Goal: Information Seeking & Learning: Learn about a topic

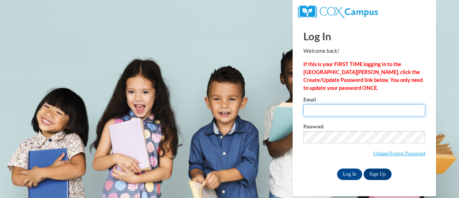
click at [334, 115] on input "Email" at bounding box center [365, 110] width 122 height 12
type input "[EMAIL_ADDRESS][DOMAIN_NAME]"
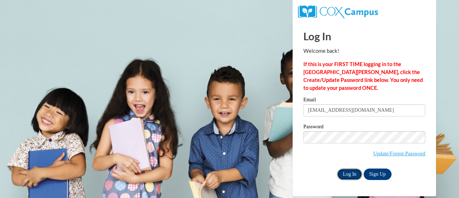
click at [347, 177] on input "Log In" at bounding box center [349, 173] width 25 height 11
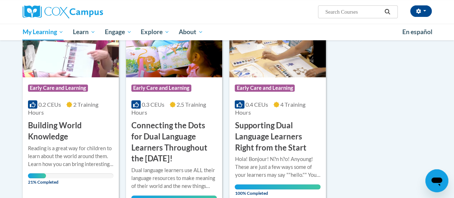
scroll to position [126, 0]
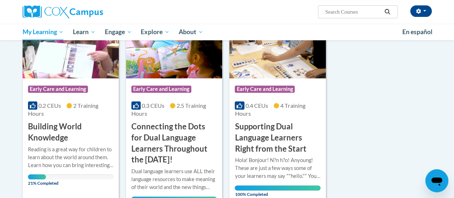
click at [56, 127] on h3 "Building World Knowledge" at bounding box center [70, 132] width 85 height 22
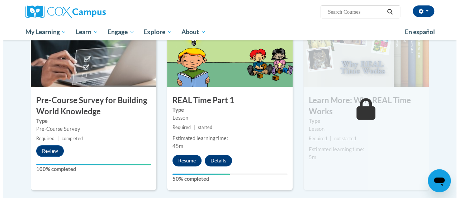
scroll to position [201, 0]
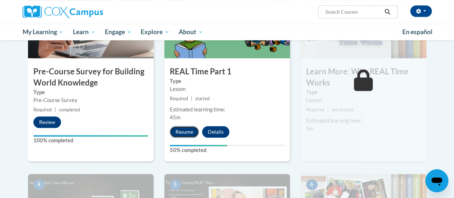
click at [184, 134] on button "Resume" at bounding box center [184, 131] width 29 height 11
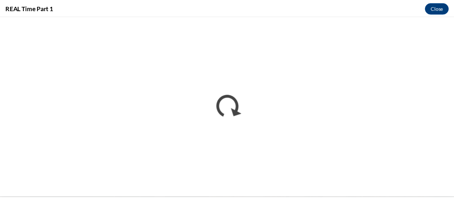
scroll to position [0, 0]
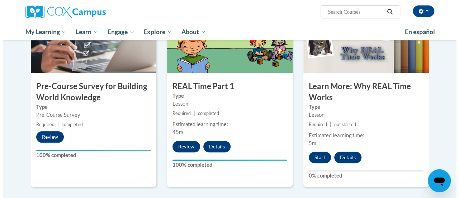
scroll to position [191, 0]
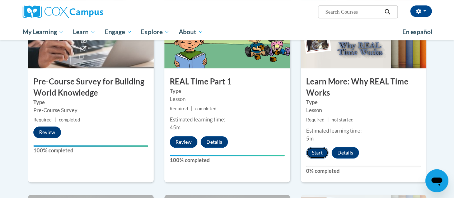
click at [312, 148] on button "Start" at bounding box center [317, 152] width 22 height 11
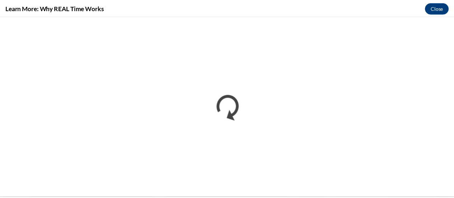
scroll to position [0, 0]
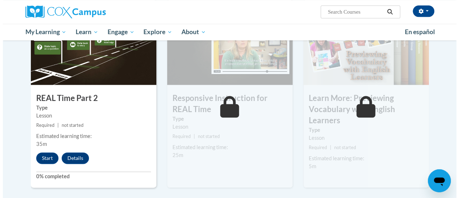
scroll to position [374, 0]
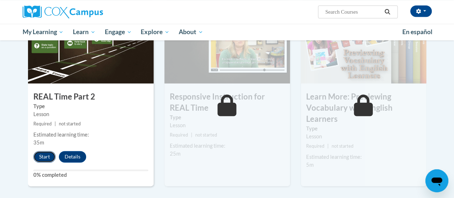
click at [47, 154] on button "Start" at bounding box center [44, 156] width 22 height 11
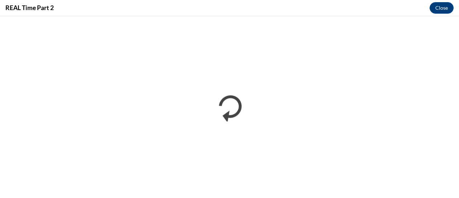
scroll to position [0, 0]
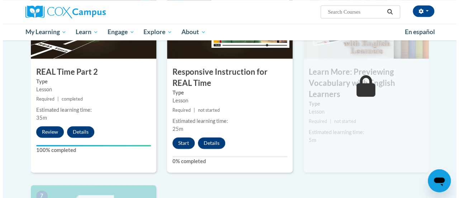
scroll to position [402, 0]
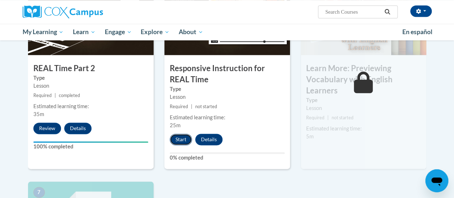
click at [179, 137] on button "Start" at bounding box center [181, 139] width 22 height 11
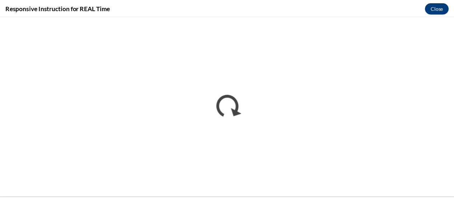
scroll to position [0, 0]
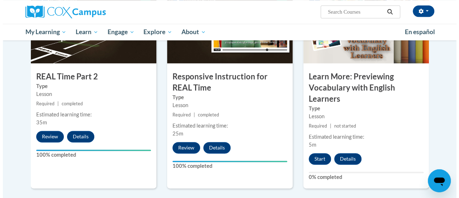
scroll to position [391, 0]
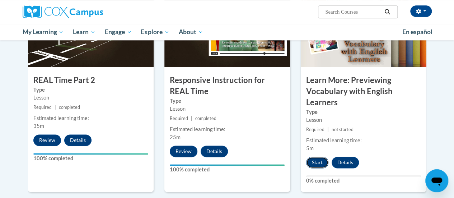
click at [314, 160] on button "Start" at bounding box center [317, 162] width 22 height 11
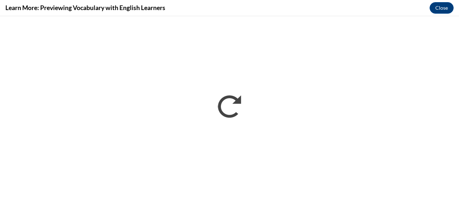
scroll to position [0, 0]
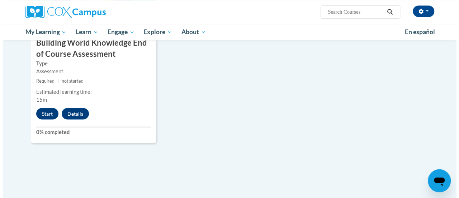
scroll to position [640, 0]
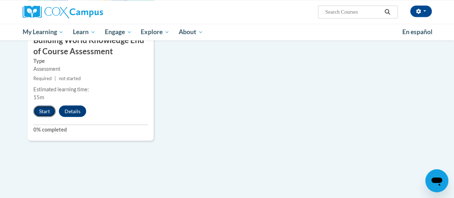
click at [40, 109] on button "Start" at bounding box center [44, 110] width 22 height 11
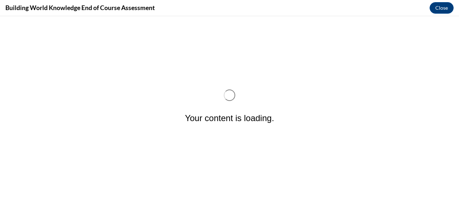
scroll to position [0, 0]
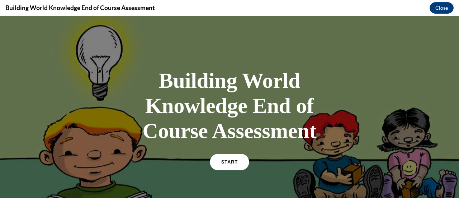
click at [219, 162] on link "START" at bounding box center [229, 162] width 39 height 17
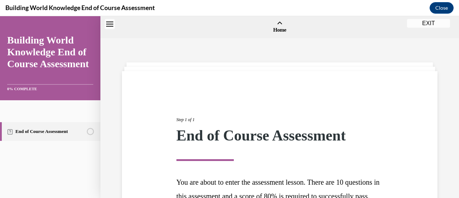
scroll to position [22, 0]
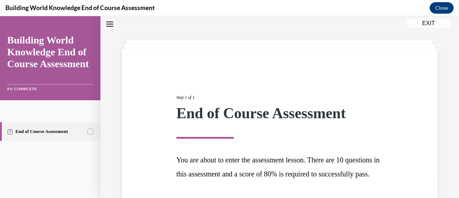
click at [335, 143] on div "Step 1 of 1 End of Course Assessment You are about to enter the assessment less…" at bounding box center [280, 144] width 218 height 132
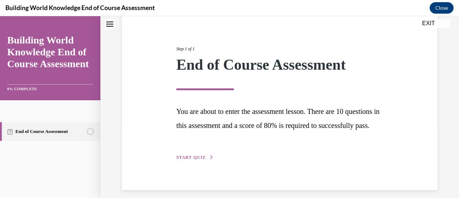
scroll to position [90, 0]
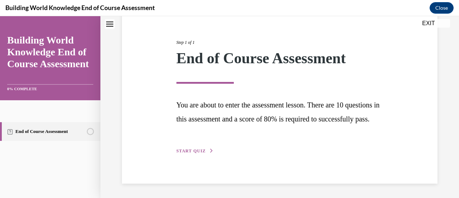
click at [201, 147] on div "Step 1 of 1 End of Course Assessment You are about to enter the assessment less…" at bounding box center [280, 89] width 218 height 132
click at [201, 149] on span "START QUIZ" at bounding box center [191, 150] width 29 height 5
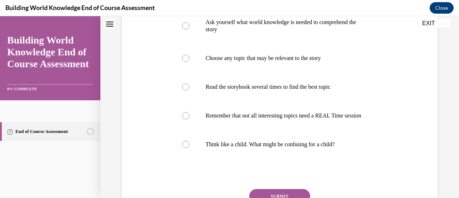
scroll to position [222, 0]
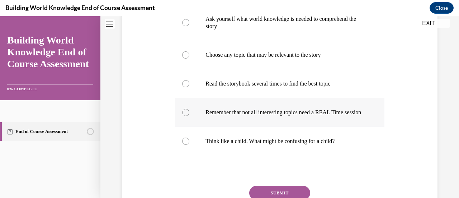
click at [185, 113] on div at bounding box center [185, 112] width 7 height 7
click at [185, 113] on input "Remember that not all interesting topics need a REAL Time session" at bounding box center [185, 112] width 7 height 7
radio input "true"
click at [188, 144] on label "Think like a child. What might be confusing for a child?" at bounding box center [279, 141] width 209 height 29
click at [188, 144] on input "Think like a child. What might be confusing for a child?" at bounding box center [185, 140] width 7 height 7
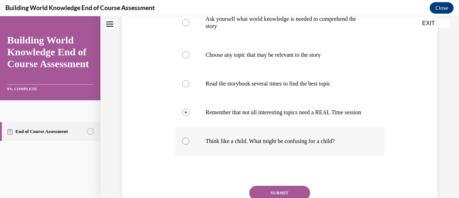
radio input "true"
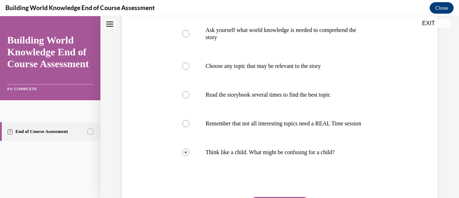
scroll to position [214, 0]
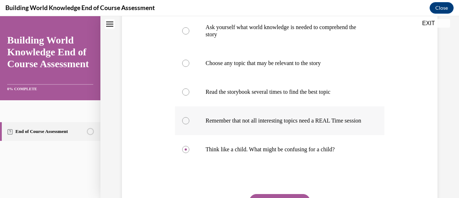
click at [182, 129] on label "Remember that not all interesting topics need a REAL Time session" at bounding box center [279, 120] width 209 height 29
click at [182, 124] on input "Remember that not all interesting topics need a REAL Time session" at bounding box center [185, 120] width 7 height 7
radio input "true"
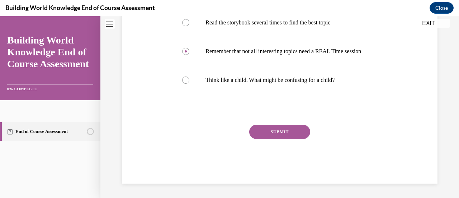
click at [267, 131] on button "SUBMIT" at bounding box center [279, 132] width 61 height 14
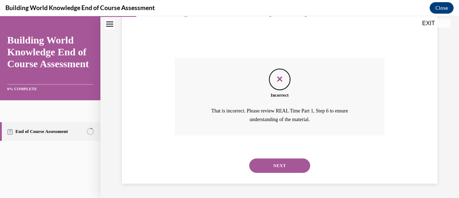
scroll to position [356, 0]
click at [275, 164] on button "NEXT" at bounding box center [279, 165] width 61 height 14
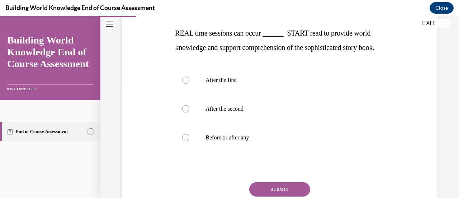
scroll to position [110, 0]
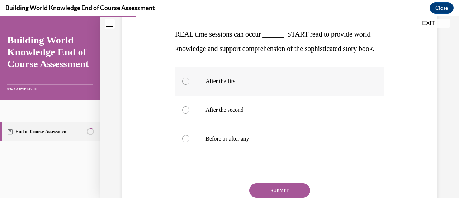
click at [181, 95] on label "After the first" at bounding box center [279, 81] width 209 height 29
click at [182, 85] on input "After the first" at bounding box center [185, 81] width 7 height 7
radio input "true"
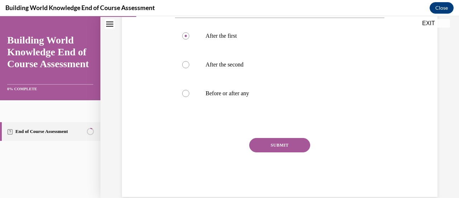
click at [302, 152] on button "SUBMIT" at bounding box center [279, 145] width 61 height 14
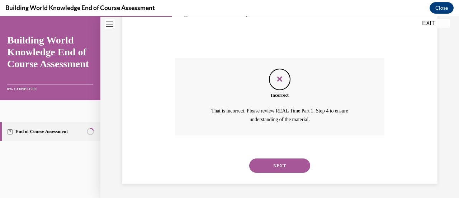
scroll to position [249, 0]
click at [278, 168] on button "NEXT" at bounding box center [279, 165] width 61 height 14
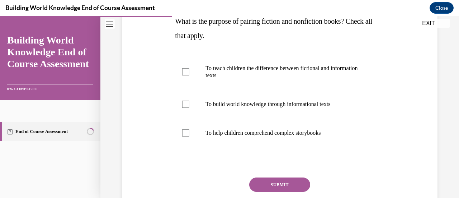
scroll to position [123, 0]
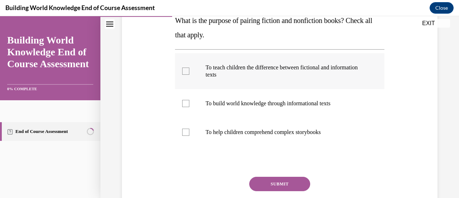
click at [178, 68] on label "To teach children the difference between fictional and information texts" at bounding box center [279, 71] width 209 height 36
click at [182, 68] on input "To teach children the difference between fictional and information texts" at bounding box center [185, 70] width 7 height 7
checkbox input "true"
click at [185, 103] on div at bounding box center [185, 103] width 7 height 7
click at [185, 103] on input "To build world knowledge through informational texts" at bounding box center [185, 103] width 7 height 7
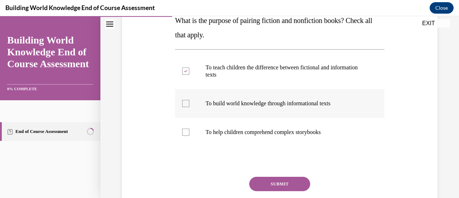
checkbox input "true"
click at [190, 130] on label "To help children comprehend complex storybooks" at bounding box center [279, 132] width 209 height 29
click at [190, 130] on input "To help children comprehend complex storybooks" at bounding box center [185, 132] width 7 height 7
checkbox input "true"
click at [256, 184] on button "SUBMIT" at bounding box center [279, 184] width 61 height 14
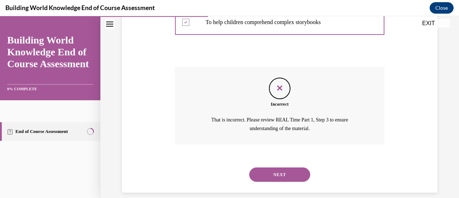
scroll to position [242, 0]
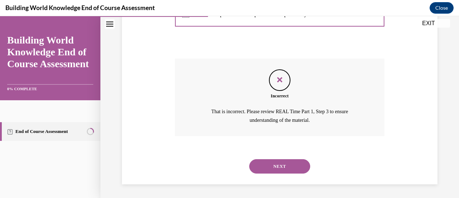
click at [276, 163] on button "NEXT" at bounding box center [279, 166] width 61 height 14
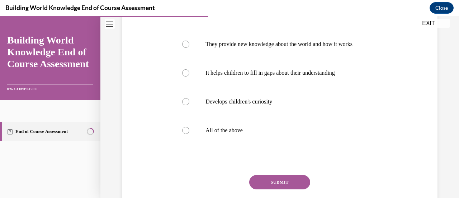
scroll to position [145, 0]
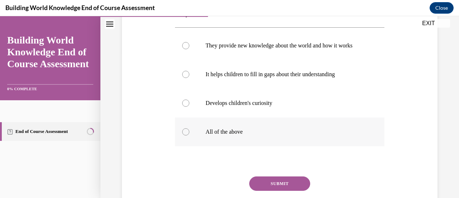
click at [183, 146] on label "All of the above" at bounding box center [279, 131] width 209 height 29
click at [183, 135] on input "All of the above" at bounding box center [185, 131] width 7 height 7
radio input "true"
click at [269, 187] on button "SUBMIT" at bounding box center [279, 183] width 61 height 14
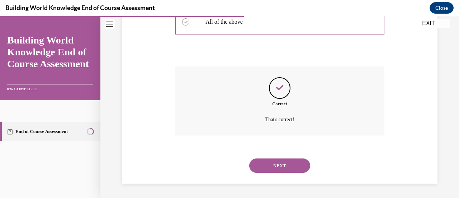
scroll to position [262, 0]
click at [276, 167] on button "NEXT" at bounding box center [279, 165] width 61 height 14
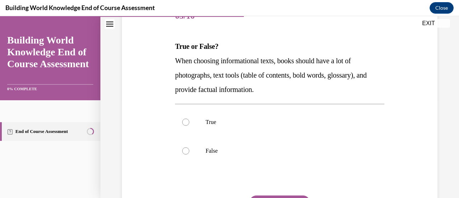
scroll to position [98, 0]
click at [187, 123] on div at bounding box center [185, 121] width 7 height 7
click at [187, 123] on input "True" at bounding box center [185, 121] width 7 height 7
radio input "true"
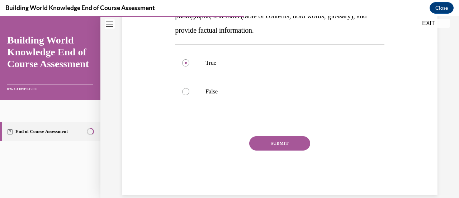
click at [256, 149] on button "SUBMIT" at bounding box center [279, 143] width 61 height 14
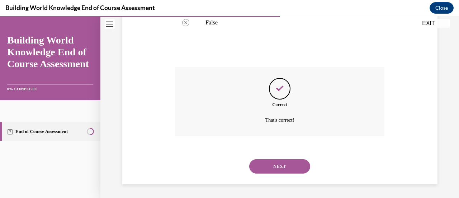
scroll to position [226, 0]
click at [286, 168] on button "NEXT" at bounding box center [279, 166] width 61 height 14
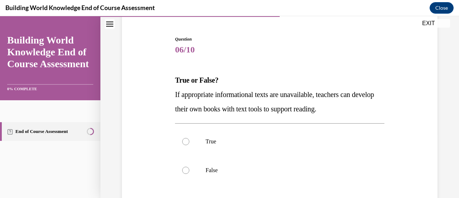
scroll to position [87, 0]
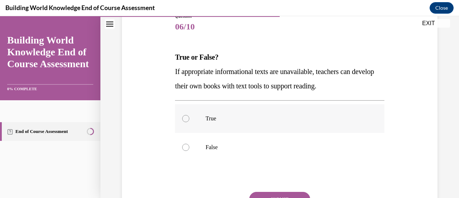
click at [186, 120] on div at bounding box center [185, 118] width 7 height 7
click at [186, 120] on input "True" at bounding box center [185, 118] width 7 height 7
radio input "true"
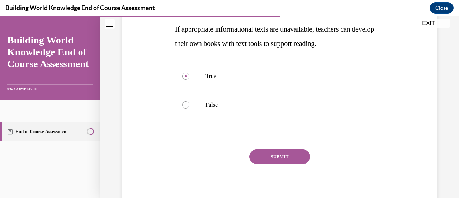
click at [287, 154] on button "SUBMIT" at bounding box center [279, 156] width 61 height 14
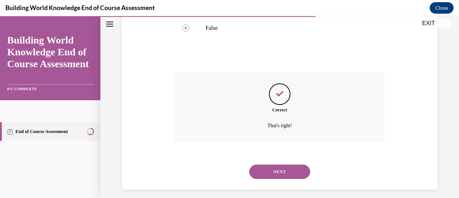
scroll to position [212, 0]
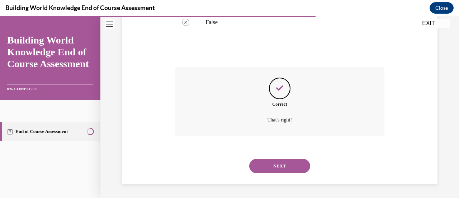
click at [291, 164] on button "NEXT" at bounding box center [279, 166] width 61 height 14
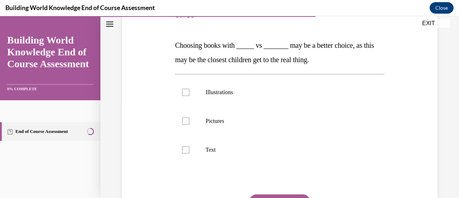
scroll to position [100, 0]
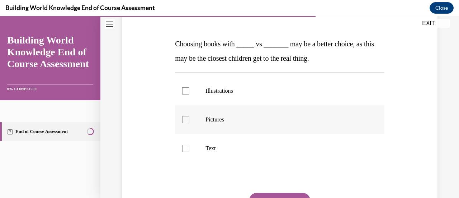
click at [186, 117] on div at bounding box center [185, 119] width 7 height 7
click at [186, 117] on input "Pictures" at bounding box center [185, 119] width 7 height 7
checkbox input "true"
click at [186, 146] on div at bounding box center [185, 148] width 7 height 7
click at [186, 146] on input "Text" at bounding box center [185, 148] width 7 height 7
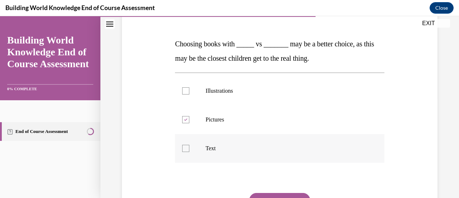
checkbox input "true"
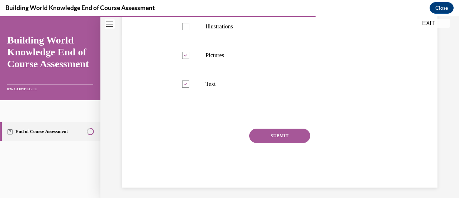
click at [296, 136] on button "SUBMIT" at bounding box center [279, 136] width 61 height 14
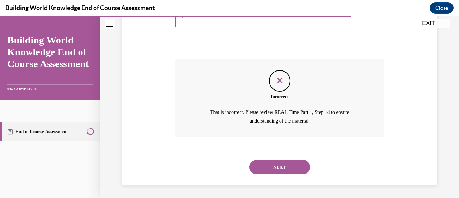
scroll to position [234, 0]
click at [274, 169] on button "NEXT" at bounding box center [279, 166] width 61 height 14
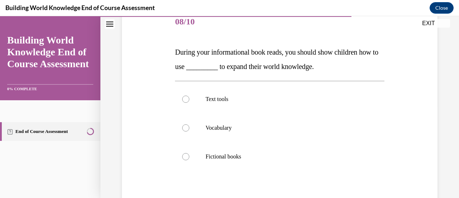
scroll to position [91, 0]
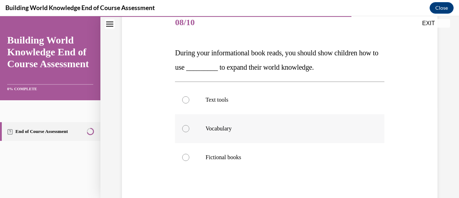
click at [185, 130] on div at bounding box center [185, 128] width 7 height 7
click at [185, 130] on input "Vocabulary" at bounding box center [185, 128] width 7 height 7
radio input "true"
click at [183, 97] on div at bounding box center [185, 99] width 7 height 7
click at [183, 97] on input "Text tools" at bounding box center [185, 99] width 7 height 7
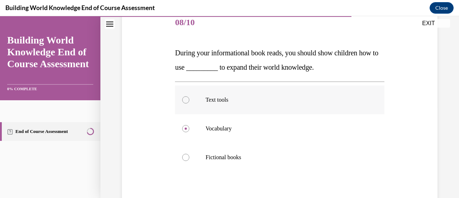
radio input "true"
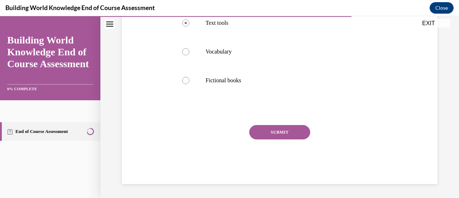
click at [297, 126] on button "SUBMIT" at bounding box center [279, 132] width 61 height 14
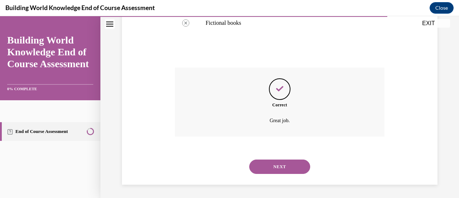
scroll to position [226, 0]
click at [284, 163] on button "NEXT" at bounding box center [279, 166] width 61 height 14
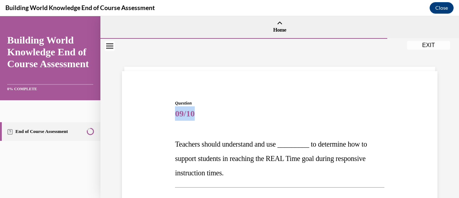
drag, startPoint x: 450, startPoint y: 81, endPoint x: 458, endPoint y: 107, distance: 27.7
click at [454, 107] on div "Home Question 08/10 During your informational book reads, you should show child…" at bounding box center [280, 107] width 359 height 182
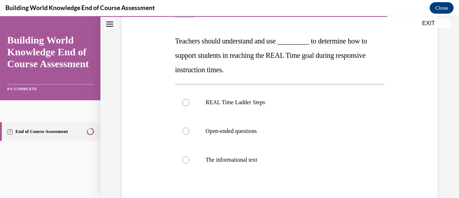
scroll to position [127, 0]
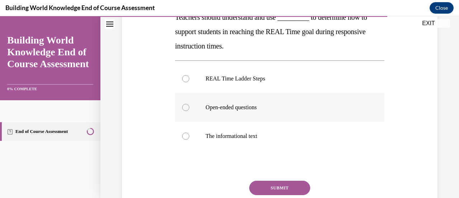
click at [188, 105] on label "Open-ended questions" at bounding box center [279, 107] width 209 height 29
click at [188, 105] on input "Open-ended questions" at bounding box center [185, 107] width 7 height 7
radio input "true"
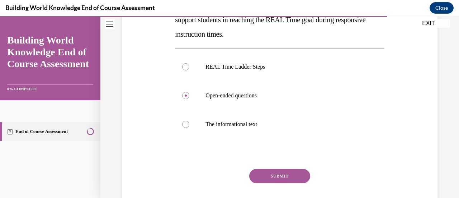
scroll to position [149, 0]
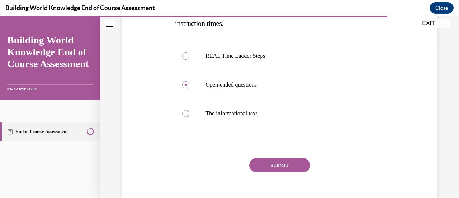
click at [291, 160] on button "SUBMIT" at bounding box center [279, 165] width 61 height 14
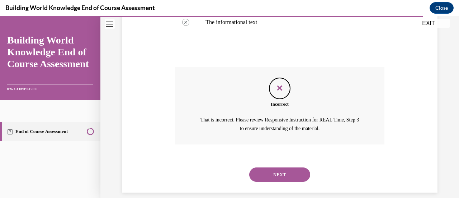
scroll to position [249, 0]
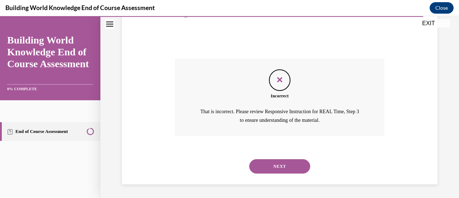
click at [272, 169] on button "NEXT" at bounding box center [279, 166] width 61 height 14
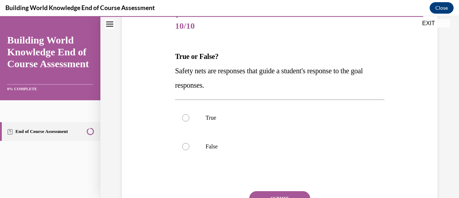
scroll to position [89, 0]
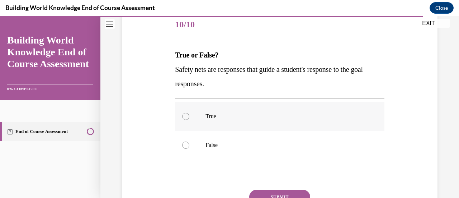
click at [189, 120] on label "True" at bounding box center [279, 116] width 209 height 29
click at [189, 120] on input "True" at bounding box center [185, 116] width 7 height 7
radio input "true"
click at [276, 191] on button "SUBMIT" at bounding box center [279, 197] width 61 height 14
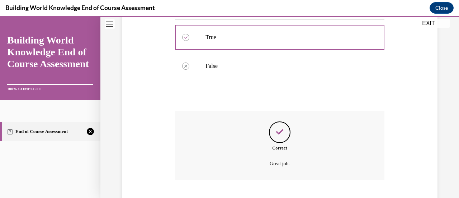
scroll to position [212, 0]
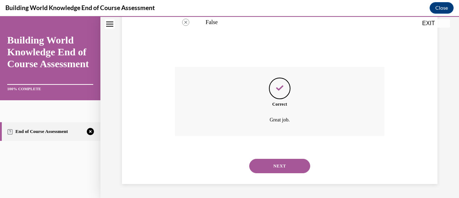
click at [283, 168] on button "NEXT" at bounding box center [279, 166] width 61 height 14
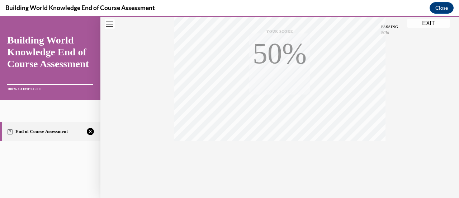
scroll to position [186, 0]
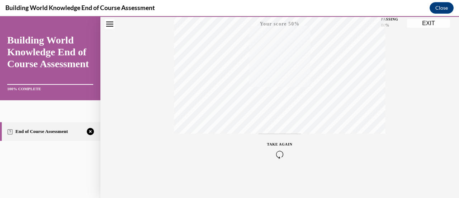
click at [281, 150] on div "TAKE AGAIN" at bounding box center [279, 149] width 25 height 17
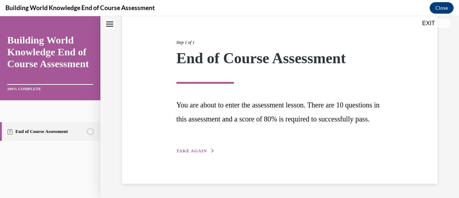
click at [186, 156] on div "Step 1 of 1 End of Course Assessment You are about to enter the assessment less…" at bounding box center [280, 89] width 316 height 190
click at [189, 147] on div "Step 1 of 1 End of Course Assessment You are about to enter the assessment less…" at bounding box center [280, 89] width 218 height 132
click at [193, 152] on span "TAKE AGAIN" at bounding box center [192, 150] width 31 height 5
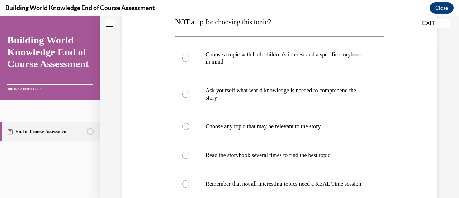
scroll to position [157, 0]
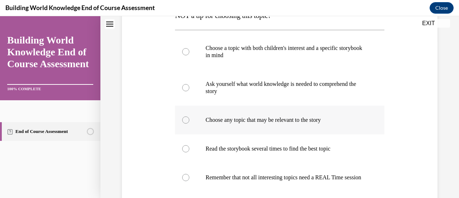
click at [187, 120] on div at bounding box center [185, 119] width 7 height 7
click at [187, 120] on input "Choose any topic that may be relevant to the story" at bounding box center [185, 119] width 7 height 7
radio input "true"
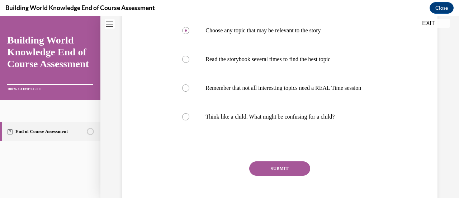
scroll to position [247, 0]
click at [267, 170] on button "SUBMIT" at bounding box center [279, 167] width 61 height 14
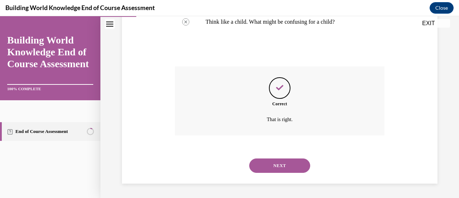
scroll to position [348, 0]
click at [282, 165] on button "NEXT" at bounding box center [279, 165] width 61 height 14
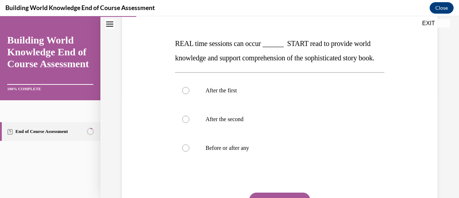
scroll to position [102, 0]
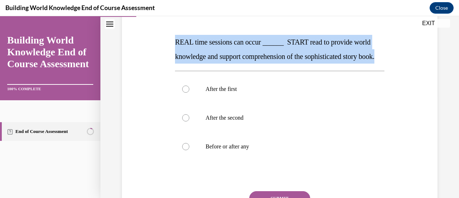
drag, startPoint x: 203, startPoint y: 68, endPoint x: 150, endPoint y: 33, distance: 63.7
click at [150, 33] on div "Question 02/10 REAL time sessions can occur ______ START read to provide world …" at bounding box center [279, 113] width 319 height 274
click at [227, 45] on span "REAL time sessions can occur ______ START read to provide world knowledge and s…" at bounding box center [275, 49] width 200 height 22
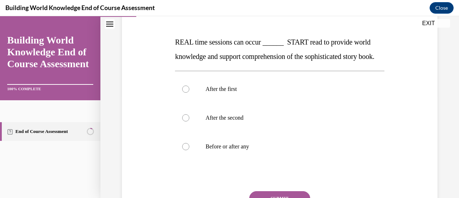
click at [227, 45] on span "REAL time sessions can occur ______ START read to provide world knowledge and s…" at bounding box center [275, 49] width 200 height 22
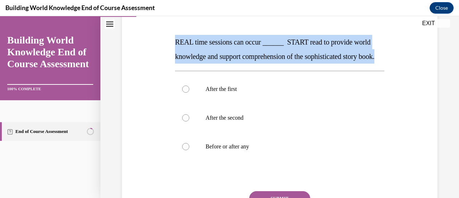
click at [227, 45] on span "REAL time sessions can occur ______ START read to provide world knowledge and s…" at bounding box center [275, 49] width 200 height 22
click at [227, 47] on p "REAL time sessions can occur ______ START read to provide world knowledge and s…" at bounding box center [279, 49] width 209 height 29
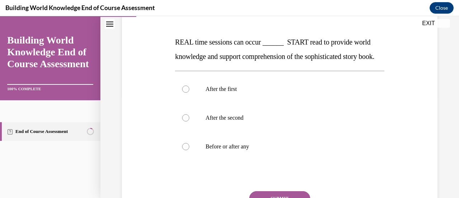
click at [227, 47] on p "REAL time sessions can occur ______ START read to provide world knowledge and s…" at bounding box center [279, 49] width 209 height 29
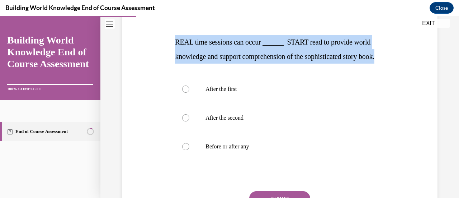
click at [227, 47] on p "REAL time sessions can occur ______ START read to provide world knowledge and s…" at bounding box center [279, 49] width 209 height 29
drag, startPoint x: 209, startPoint y: 70, endPoint x: 169, endPoint y: 39, distance: 49.8
click at [169, 39] on div "Question 02/10 REAL time sessions can occur ______ START read to provide world …" at bounding box center [279, 113] width 319 height 274
click at [189, 51] on p "REAL time sessions can occur ______ START read to provide world knowledge and s…" at bounding box center [279, 49] width 209 height 29
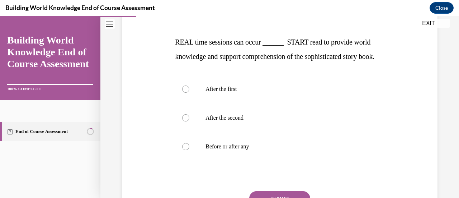
drag, startPoint x: 189, startPoint y: 51, endPoint x: 183, endPoint y: 53, distance: 6.0
click at [183, 53] on span "REAL time sessions can occur ______ START read to provide world knowledge and s…" at bounding box center [275, 49] width 200 height 22
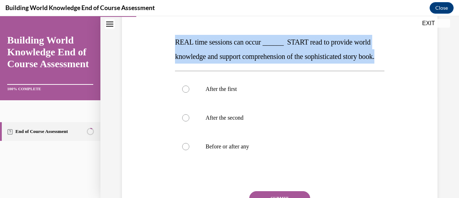
click at [183, 53] on span "REAL time sessions can occur ______ START read to provide world knowledge and s…" at bounding box center [275, 49] width 200 height 22
click at [183, 54] on span "REAL time sessions can occur ______ START read to provide world knowledge and s…" at bounding box center [275, 49] width 200 height 22
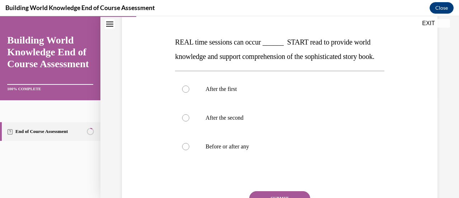
click at [183, 54] on span "REAL time sessions can occur ______ START read to provide world knowledge and s…" at bounding box center [275, 49] width 200 height 22
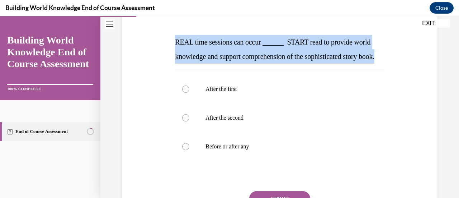
click at [183, 54] on span "REAL time sessions can occur ______ START read to provide world knowledge and s…" at bounding box center [275, 49] width 200 height 22
copy span "REAL time sessions can occur ______ START read to provide world knowledge and s…"
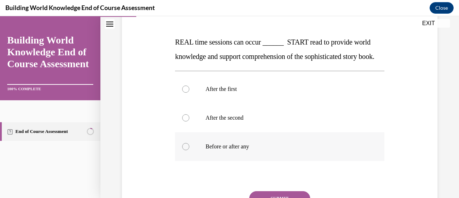
click at [188, 159] on label "Before or after any" at bounding box center [279, 146] width 209 height 29
click at [188, 150] on input "Before or after any" at bounding box center [185, 146] width 7 height 7
radio input "true"
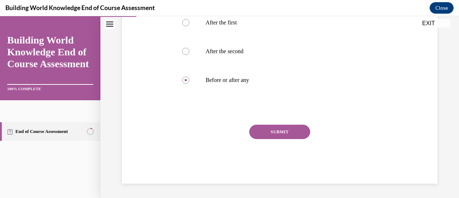
click at [257, 132] on button "SUBMIT" at bounding box center [279, 132] width 61 height 14
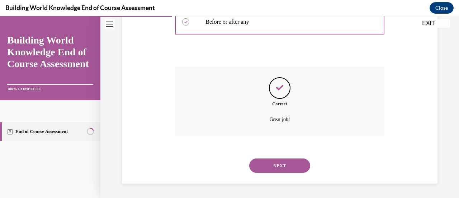
scroll to position [241, 0]
click at [268, 165] on button "NEXT" at bounding box center [279, 165] width 61 height 14
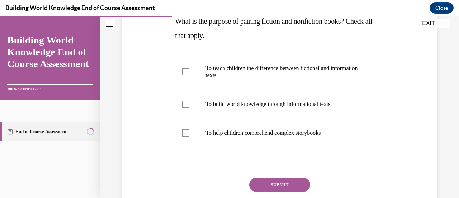
scroll to position [123, 0]
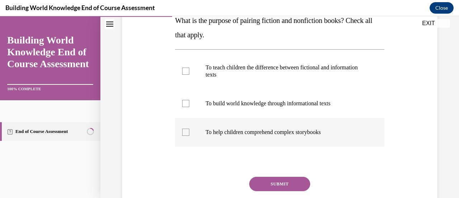
click at [185, 129] on div at bounding box center [185, 132] width 7 height 7
click at [185, 129] on input "To help children comprehend complex storybooks" at bounding box center [185, 132] width 7 height 7
checkbox input "true"
click at [186, 109] on label "To build world knowledge through informational texts" at bounding box center [279, 103] width 209 height 29
click at [186, 107] on input "To build world knowledge through informational texts" at bounding box center [185, 103] width 7 height 7
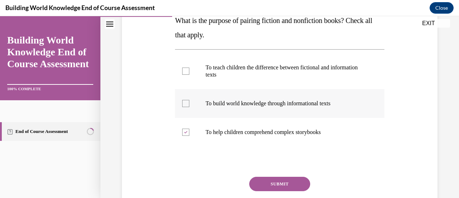
checkbox input "true"
click at [179, 76] on label "To teach children the difference between fictional and information texts" at bounding box center [279, 71] width 209 height 36
click at [182, 75] on input "To teach children the difference between fictional and information texts" at bounding box center [185, 70] width 7 height 7
checkbox input "true"
click at [266, 184] on button "SUBMIT" at bounding box center [279, 184] width 61 height 14
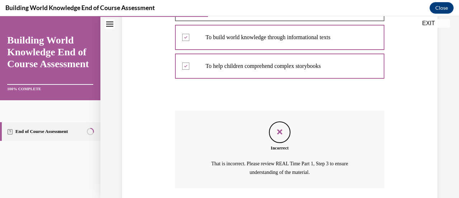
scroll to position [242, 0]
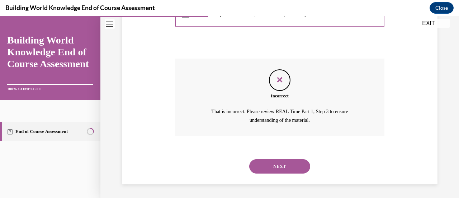
click at [271, 167] on button "NEXT" at bounding box center [279, 166] width 61 height 14
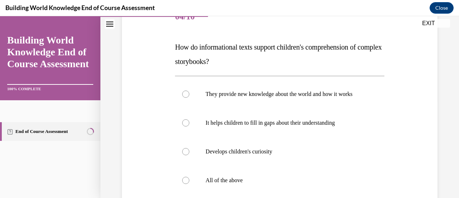
scroll to position [102, 0]
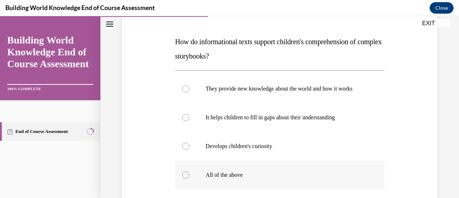
click at [184, 178] on div at bounding box center [185, 174] width 7 height 7
click at [184, 178] on input "All of the above" at bounding box center [185, 174] width 7 height 7
radio input "true"
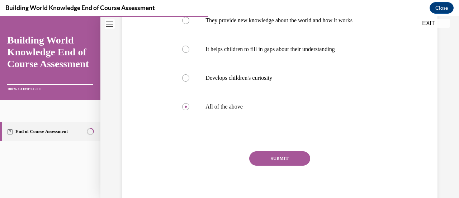
scroll to position [181, 0]
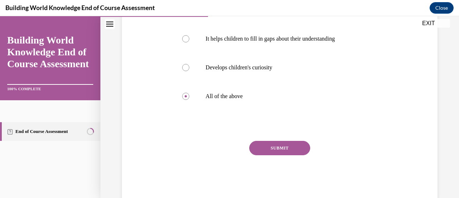
click at [304, 151] on button "SUBMIT" at bounding box center [279, 148] width 61 height 14
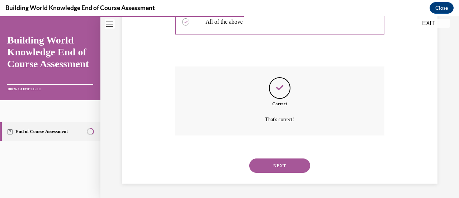
scroll to position [262, 0]
click at [299, 164] on button "NEXT" at bounding box center [279, 165] width 61 height 14
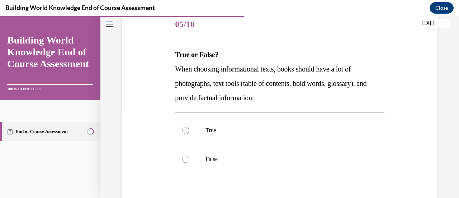
scroll to position [90, 0]
click at [189, 127] on label "True" at bounding box center [279, 130] width 209 height 29
click at [189, 127] on input "True" at bounding box center [185, 129] width 7 height 7
radio input "true"
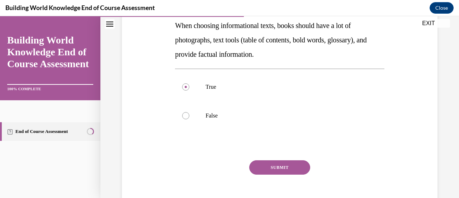
scroll to position [139, 0]
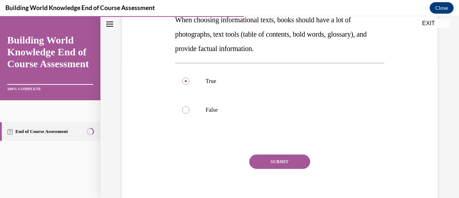
click at [286, 157] on button "SUBMIT" at bounding box center [279, 161] width 61 height 14
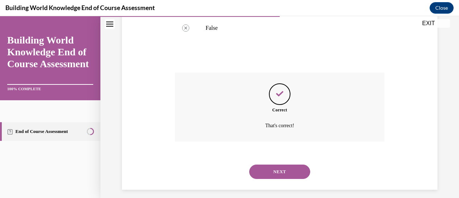
scroll to position [226, 0]
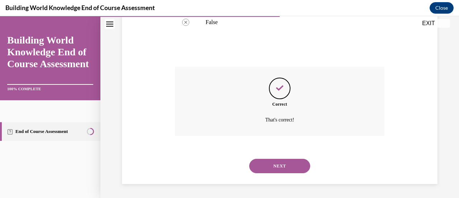
click at [292, 170] on button "NEXT" at bounding box center [279, 166] width 61 height 14
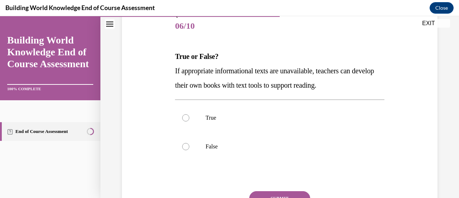
scroll to position [89, 0]
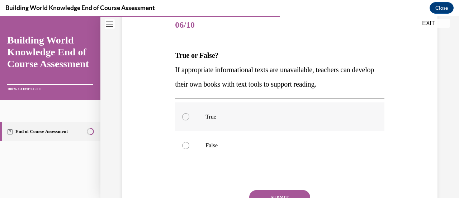
click at [195, 114] on label "True" at bounding box center [279, 116] width 209 height 29
click at [190, 114] on input "True" at bounding box center [185, 116] width 7 height 7
radio input "true"
click at [276, 193] on button "SUBMIT" at bounding box center [279, 197] width 61 height 14
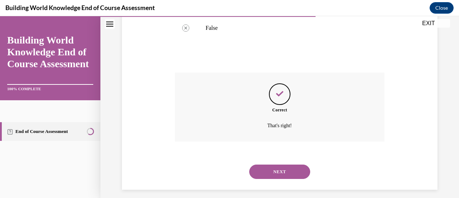
scroll to position [212, 0]
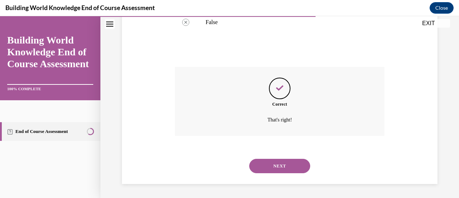
click at [286, 162] on button "NEXT" at bounding box center [279, 166] width 61 height 14
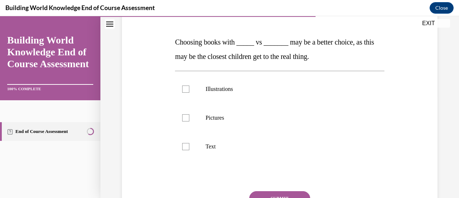
scroll to position [104, 0]
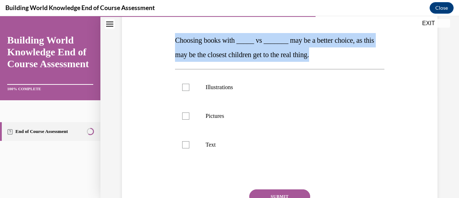
drag, startPoint x: 344, startPoint y: 57, endPoint x: 172, endPoint y: 43, distance: 172.5
click at [172, 43] on div "Question 07/10 Choosing books with _____ vs _______ may be a better choice, as …" at bounding box center [279, 112] width 319 height 274
click at [196, 45] on p "Choosing books with _____ vs _______ may be a better choice, as this may be the…" at bounding box center [279, 47] width 209 height 29
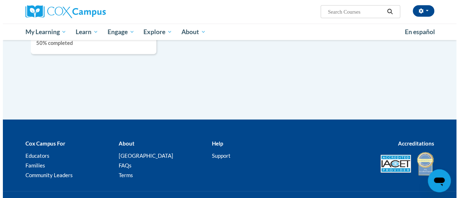
scroll to position [640, 0]
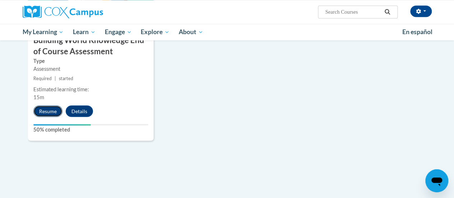
click at [58, 110] on button "Resume" at bounding box center [47, 110] width 29 height 11
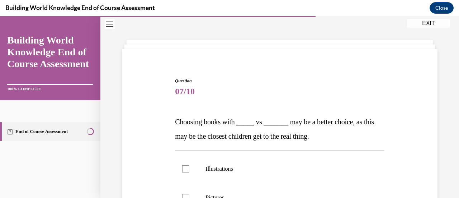
scroll to position [67, 0]
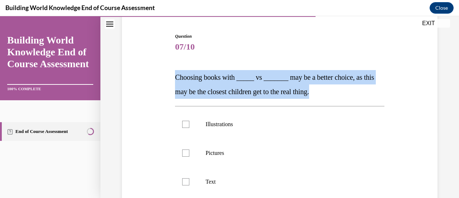
drag, startPoint x: 344, startPoint y: 88, endPoint x: 176, endPoint y: 75, distance: 168.5
click at [176, 75] on p "Choosing books with _____ vs _______ may be a better choice, as this may be the…" at bounding box center [279, 84] width 209 height 29
click at [196, 84] on p "Choosing books with _____ vs _______ may be a better choice, as this may be the…" at bounding box center [279, 84] width 209 height 29
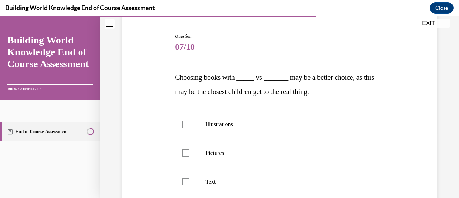
click at [196, 84] on p "Choosing books with _____ vs _______ may be a better choice, as this may be the…" at bounding box center [279, 84] width 209 height 29
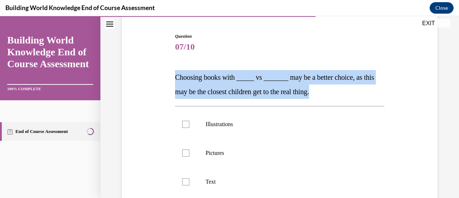
click at [196, 84] on p "Choosing books with _____ vs _______ may be a better choice, as this may be the…" at bounding box center [279, 84] width 209 height 29
copy span "Choosing books with _____ vs _______ may be a better choice, as this may be the…"
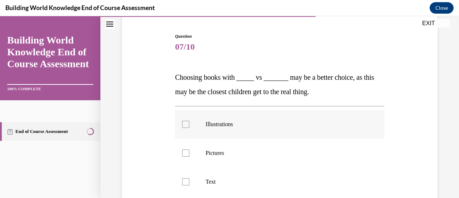
click at [190, 121] on label "Illustrations" at bounding box center [279, 124] width 209 height 29
click at [190, 121] on input "Illustrations" at bounding box center [185, 124] width 7 height 7
checkbox input "true"
click at [186, 149] on div at bounding box center [185, 152] width 7 height 7
click at [186, 149] on input "Pictures" at bounding box center [185, 152] width 7 height 7
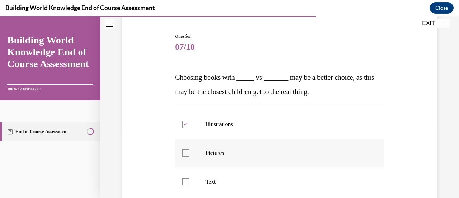
checkbox input "true"
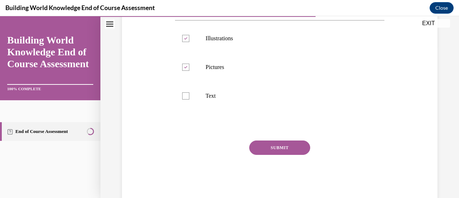
scroll to position [154, 0]
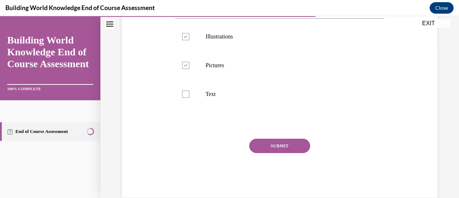
click at [302, 146] on button "SUBMIT" at bounding box center [279, 146] width 61 height 14
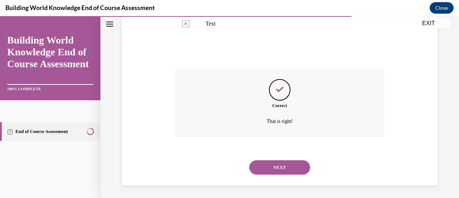
scroll to position [226, 0]
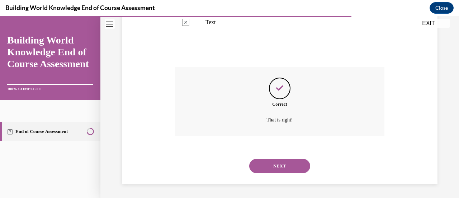
click at [296, 171] on button "NEXT" at bounding box center [279, 166] width 61 height 14
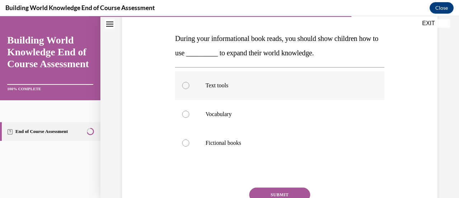
scroll to position [108, 0]
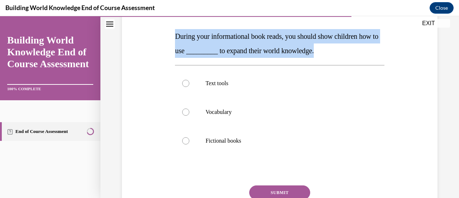
drag, startPoint x: 351, startPoint y: 53, endPoint x: 161, endPoint y: 43, distance: 190.2
click at [161, 43] on div "Question 08/10 During your informational book reads, you should show children h…" at bounding box center [279, 108] width 319 height 274
click at [206, 44] on p "During your informational book reads, you should show children how to use _____…" at bounding box center [279, 43] width 209 height 29
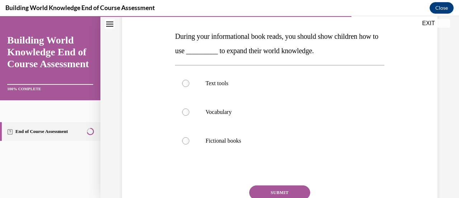
click at [206, 44] on p "During your informational book reads, you should show children how to use _____…" at bounding box center [279, 43] width 209 height 29
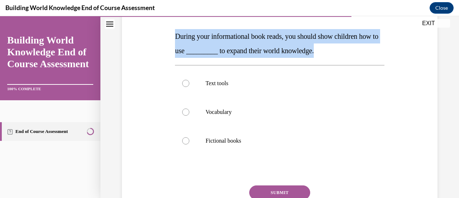
click at [206, 44] on p "During your informational book reads, you should show children how to use _____…" at bounding box center [279, 43] width 209 height 29
copy span "During your informational book reads, you should show children how to use _____…"
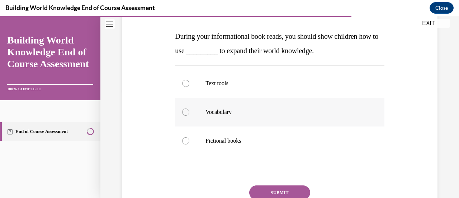
click at [189, 113] on label "Vocabulary" at bounding box center [279, 112] width 209 height 29
click at [189, 113] on input "Vocabulary" at bounding box center [185, 111] width 7 height 7
radio input "true"
click at [288, 191] on button "SUBMIT" at bounding box center [279, 192] width 61 height 14
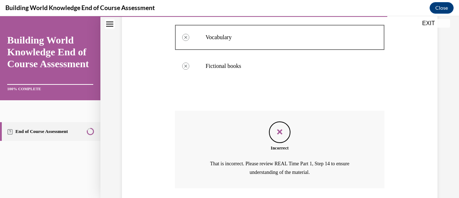
scroll to position [234, 0]
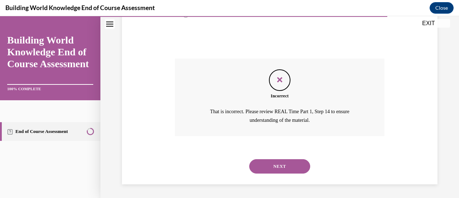
click at [286, 165] on button "NEXT" at bounding box center [279, 166] width 61 height 14
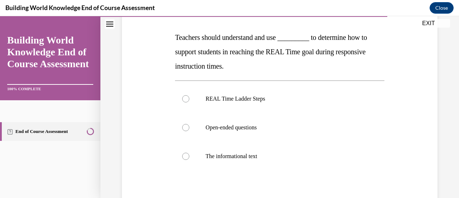
scroll to position [104, 0]
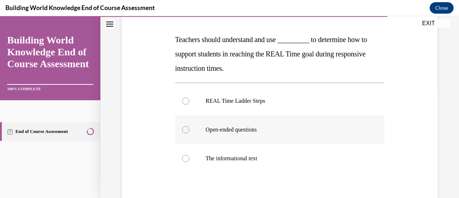
click at [187, 128] on div at bounding box center [185, 129] width 7 height 7
click at [187, 128] on input "Open-ended questions" at bounding box center [185, 129] width 7 height 7
radio input "true"
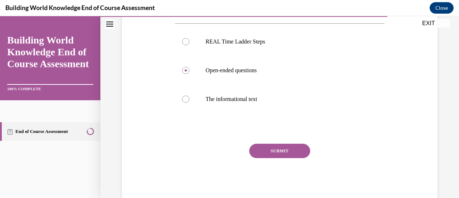
click at [289, 144] on button "SUBMIT" at bounding box center [279, 151] width 61 height 14
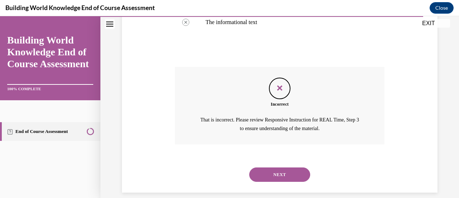
scroll to position [249, 0]
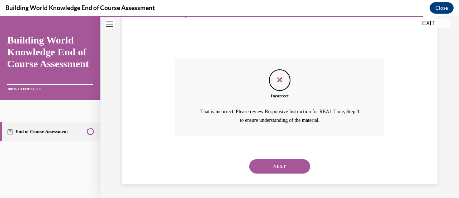
click at [271, 167] on button "NEXT" at bounding box center [279, 166] width 61 height 14
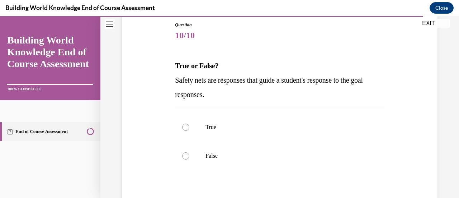
scroll to position [79, 0]
click at [182, 130] on label "True" at bounding box center [279, 126] width 209 height 29
click at [182, 130] on input "True" at bounding box center [185, 126] width 7 height 7
radio input "true"
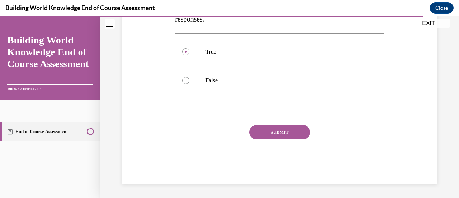
click at [278, 135] on button "SUBMIT" at bounding box center [279, 132] width 61 height 14
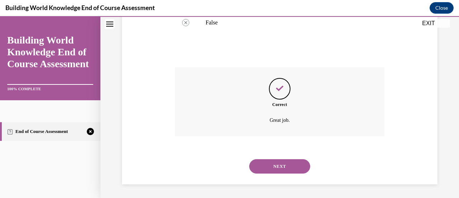
scroll to position [212, 0]
click at [284, 155] on div "NEXT" at bounding box center [279, 165] width 209 height 29
click at [289, 167] on button "NEXT" at bounding box center [279, 166] width 61 height 14
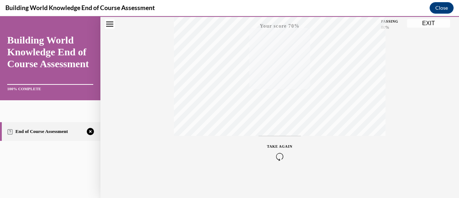
scroll to position [186, 0]
click at [272, 143] on span "TAKE AGAIN" at bounding box center [279, 144] width 25 height 4
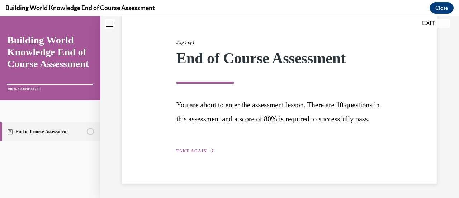
click at [185, 151] on span "TAKE AGAIN" at bounding box center [192, 150] width 31 height 5
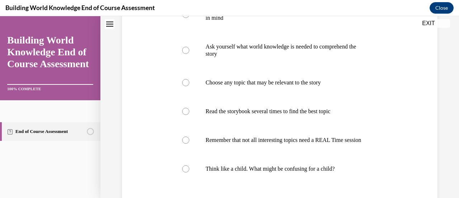
scroll to position [209, 0]
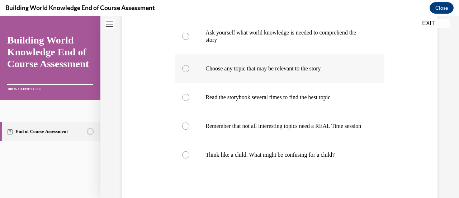
click at [186, 65] on div at bounding box center [185, 68] width 7 height 7
click at [186, 65] on input "Choose any topic that may be relevant to the story" at bounding box center [185, 68] width 7 height 7
radio input "true"
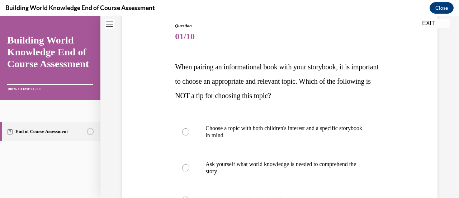
scroll to position [75, 0]
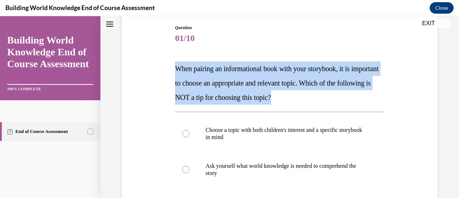
drag, startPoint x: 339, startPoint y: 100, endPoint x: 156, endPoint y: 70, distance: 185.9
click at [156, 70] on div "Question 01/10 When pairing an informational book with your storybook, it is im…" at bounding box center [279, 197] width 319 height 388
click at [439, 89] on div "Question 01/10 When pairing an informational book with your storybook, it is im…" at bounding box center [280, 184] width 359 height 442
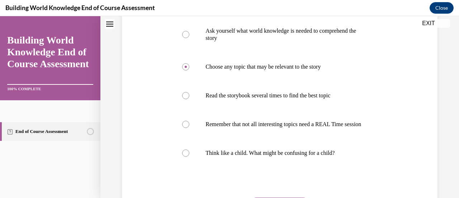
scroll to position [213, 0]
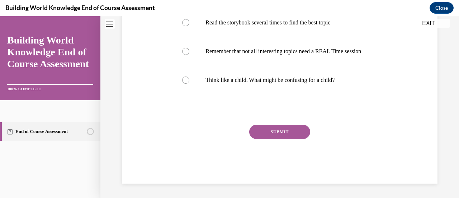
click at [307, 135] on button "SUBMIT" at bounding box center [279, 132] width 61 height 14
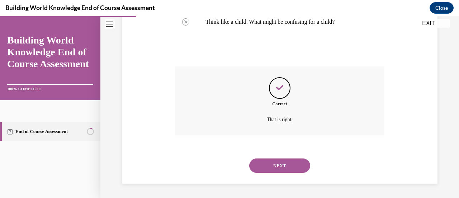
scroll to position [348, 0]
click at [292, 163] on button "NEXT" at bounding box center [279, 165] width 61 height 14
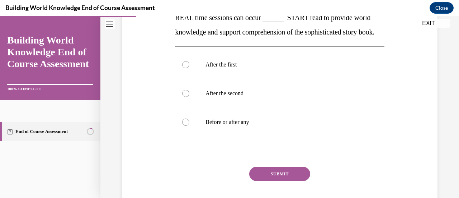
scroll to position [127, 0]
click at [192, 135] on label "Before or after any" at bounding box center [279, 121] width 209 height 29
click at [190, 125] on input "Before or after any" at bounding box center [185, 121] width 7 height 7
radio input "true"
click at [302, 181] on button "SUBMIT" at bounding box center [279, 173] width 61 height 14
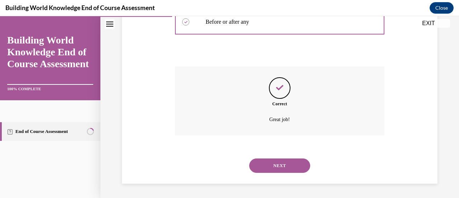
scroll to position [241, 0]
click at [289, 166] on button "NEXT" at bounding box center [279, 165] width 61 height 14
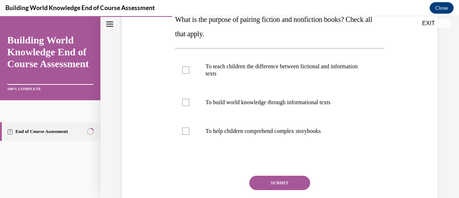
scroll to position [131, 0]
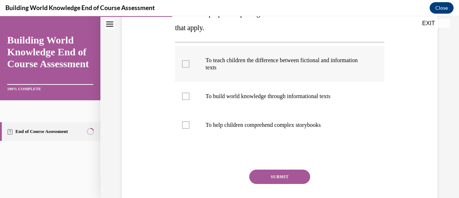
click at [180, 66] on label "To teach children the difference between fictional and information texts" at bounding box center [279, 64] width 209 height 36
click at [182, 66] on input "To teach children the difference between fictional and information texts" at bounding box center [185, 63] width 7 height 7
checkbox input "true"
click at [182, 95] on div at bounding box center [185, 96] width 7 height 7
click at [182, 95] on input "To build world knowledge through informational texts" at bounding box center [185, 96] width 7 height 7
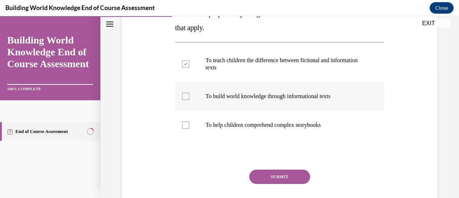
checkbox input "true"
click at [184, 122] on div at bounding box center [185, 124] width 7 height 7
click at [184, 122] on input "To help children comprehend complex storybooks" at bounding box center [185, 124] width 7 height 7
checkbox input "true"
click at [264, 174] on button "SUBMIT" at bounding box center [279, 176] width 61 height 14
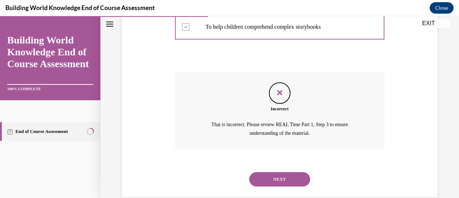
scroll to position [232, 0]
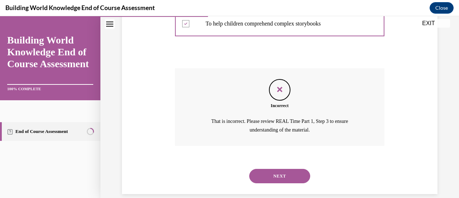
click at [301, 174] on button "NEXT" at bounding box center [279, 176] width 61 height 14
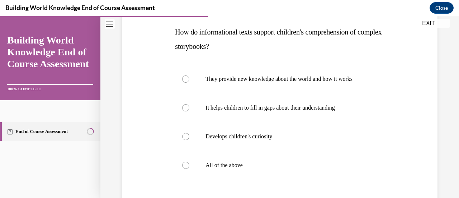
scroll to position [116, 0]
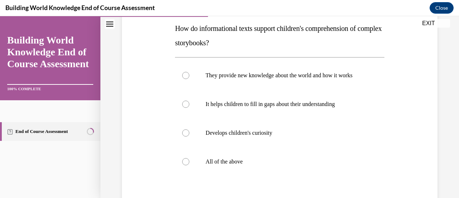
click at [168, 172] on div "Question 04/10 How do informational texts support children's comprehension of c…" at bounding box center [279, 114] width 319 height 302
click at [186, 165] on div at bounding box center [185, 161] width 7 height 7
click at [186, 165] on input "All of the above" at bounding box center [185, 161] width 7 height 7
radio input "true"
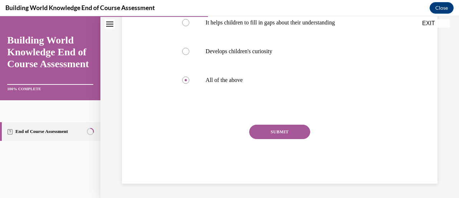
click at [276, 136] on button "SUBMIT" at bounding box center [279, 132] width 61 height 14
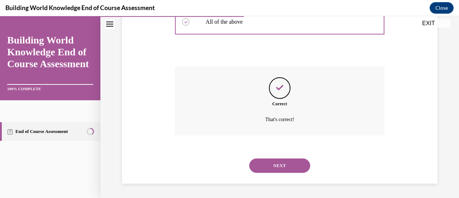
scroll to position [262, 0]
click at [286, 165] on button "NEXT" at bounding box center [279, 165] width 61 height 14
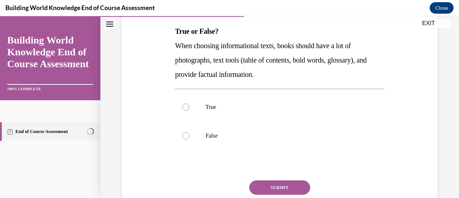
scroll to position [117, 0]
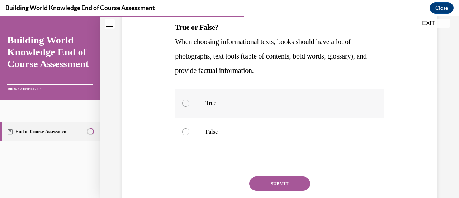
click at [185, 105] on div at bounding box center [185, 102] width 7 height 7
click at [185, 105] on input "True" at bounding box center [185, 102] width 7 height 7
radio input "true"
click at [282, 181] on button "SUBMIT" at bounding box center [279, 183] width 61 height 14
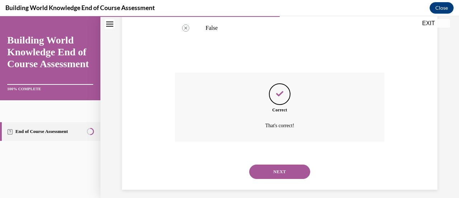
scroll to position [226, 0]
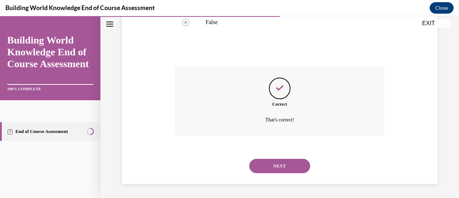
click at [303, 164] on button "NEXT" at bounding box center [279, 166] width 61 height 14
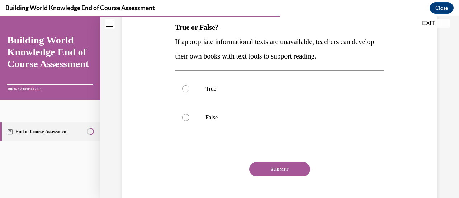
scroll to position [120, 0]
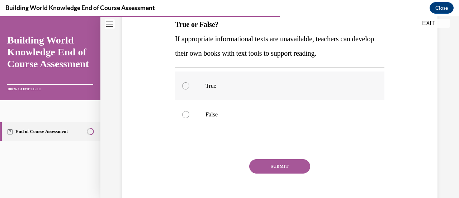
click at [191, 90] on label "True" at bounding box center [279, 85] width 209 height 29
click at [190, 89] on input "True" at bounding box center [185, 85] width 7 height 7
radio input "true"
click at [264, 163] on button "SUBMIT" at bounding box center [279, 166] width 61 height 14
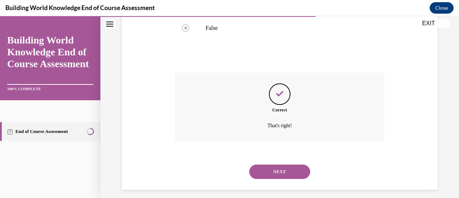
scroll to position [212, 0]
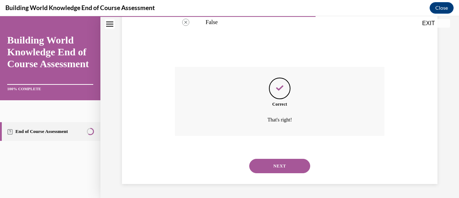
click at [302, 165] on button "NEXT" at bounding box center [279, 166] width 61 height 14
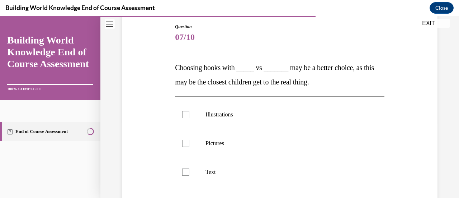
scroll to position [94, 0]
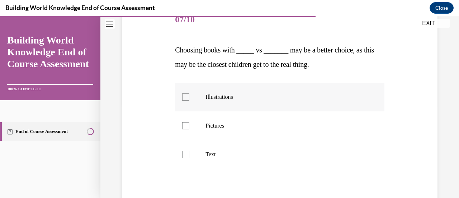
click at [188, 95] on div at bounding box center [185, 96] width 7 height 7
click at [188, 95] on input "Illustrations" at bounding box center [185, 96] width 7 height 7
checkbox input "true"
click at [186, 116] on label "Pictures" at bounding box center [279, 125] width 209 height 29
click at [186, 122] on input "Pictures" at bounding box center [185, 125] width 7 height 7
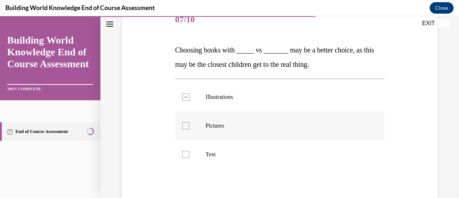
checkbox input "true"
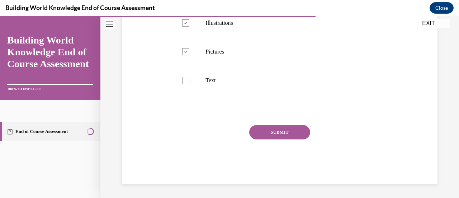
click at [298, 132] on button "SUBMIT" at bounding box center [279, 132] width 61 height 14
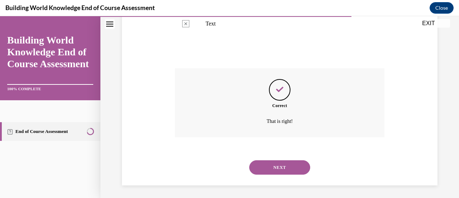
scroll to position [226, 0]
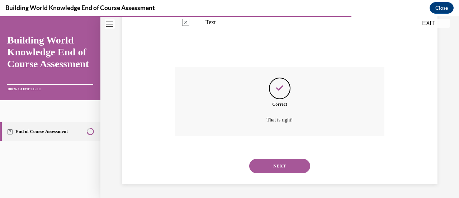
click at [299, 166] on button "NEXT" at bounding box center [279, 166] width 61 height 14
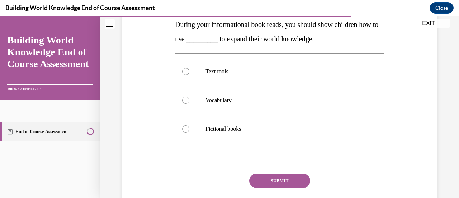
scroll to position [120, 0]
click at [193, 100] on label "Vocabulary" at bounding box center [279, 99] width 209 height 29
click at [190, 100] on input "Vocabulary" at bounding box center [185, 99] width 7 height 7
radio input "true"
click at [291, 179] on button "SUBMIT" at bounding box center [279, 180] width 61 height 14
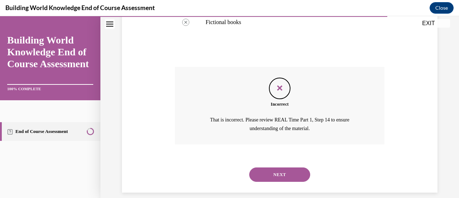
scroll to position [234, 0]
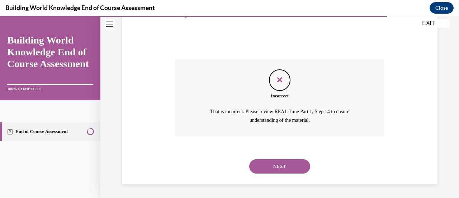
click at [270, 166] on button "NEXT" at bounding box center [279, 166] width 61 height 14
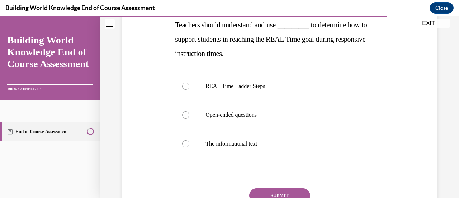
scroll to position [134, 0]
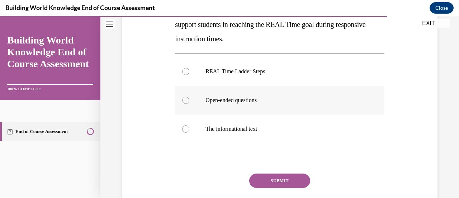
click at [197, 102] on label "Open-ended questions" at bounding box center [279, 100] width 209 height 29
click at [190, 102] on input "Open-ended questions" at bounding box center [185, 100] width 7 height 7
radio input "true"
click at [279, 181] on button "SUBMIT" at bounding box center [279, 180] width 61 height 14
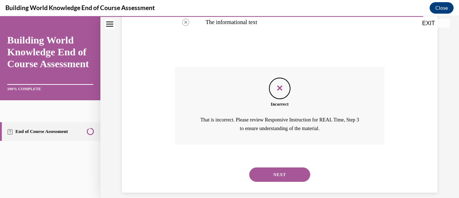
scroll to position [249, 0]
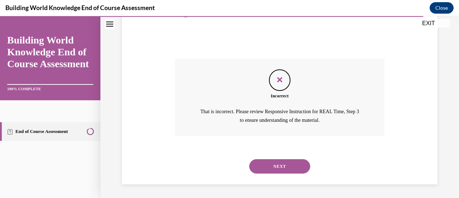
click at [284, 171] on button "NEXT" at bounding box center [279, 166] width 61 height 14
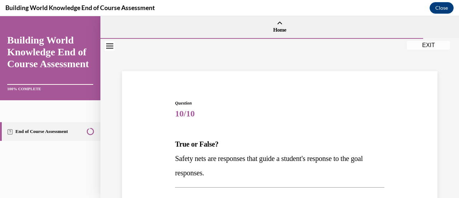
scroll to position [57, 0]
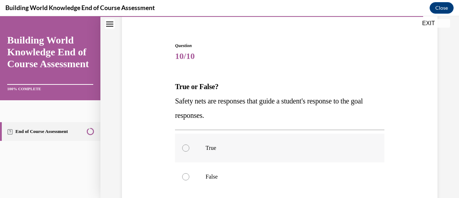
click at [188, 150] on label "True" at bounding box center [279, 148] width 209 height 29
click at [188, 150] on input "True" at bounding box center [185, 147] width 7 height 7
radio input "true"
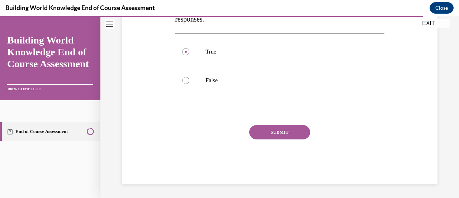
click at [264, 131] on button "SUBMIT" at bounding box center [279, 132] width 61 height 14
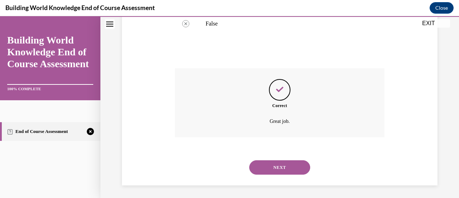
scroll to position [212, 0]
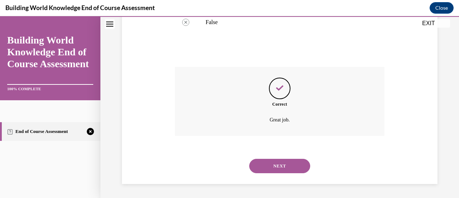
click at [285, 164] on button "NEXT" at bounding box center [279, 166] width 61 height 14
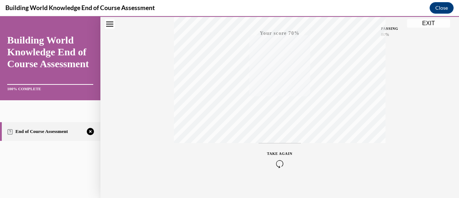
scroll to position [186, 0]
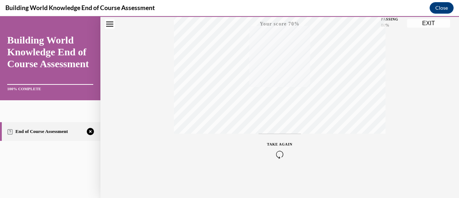
click at [278, 145] on span "TAKE AGAIN" at bounding box center [279, 144] width 25 height 4
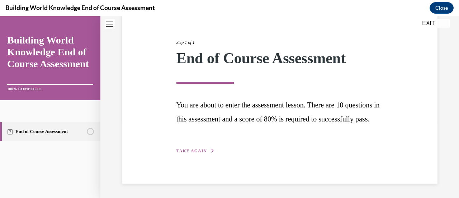
click at [187, 151] on span "TAKE AGAIN" at bounding box center [192, 150] width 31 height 5
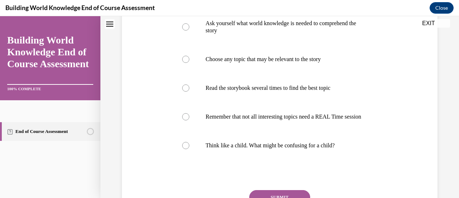
scroll to position [219, 0]
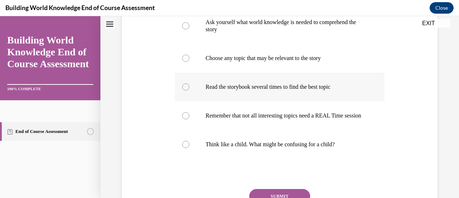
click at [187, 85] on div at bounding box center [185, 86] width 7 height 7
click at [187, 85] on input "Read the storybook several times to find the best topic" at bounding box center [185, 86] width 7 height 7
radio input "true"
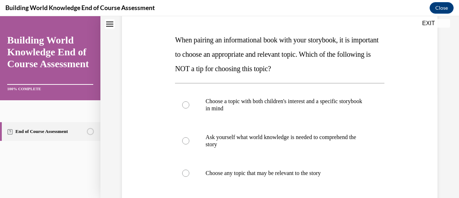
scroll to position [105, 0]
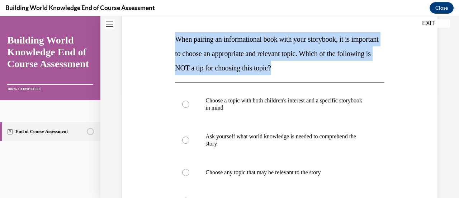
drag, startPoint x: 352, startPoint y: 62, endPoint x: 144, endPoint y: 41, distance: 209.3
click at [144, 41] on div "Question 01/10 When pairing an informational book with your storybook, it is im…" at bounding box center [279, 167] width 319 height 388
click at [225, 59] on p "When pairing an informational book with your storybook, it is important to choo…" at bounding box center [279, 53] width 209 height 43
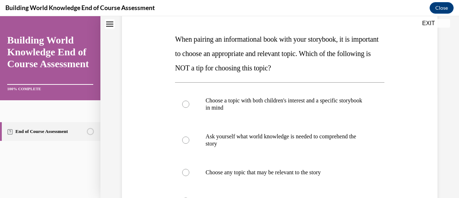
click at [225, 59] on p "When pairing an informational book with your storybook, it is important to choo…" at bounding box center [279, 53] width 209 height 43
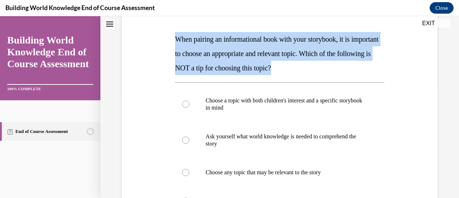
click at [225, 59] on p "When pairing an informational book with your storybook, it is important to choo…" at bounding box center [279, 53] width 209 height 43
copy span "When pairing an informational book with your storybook, it is important to choo…"
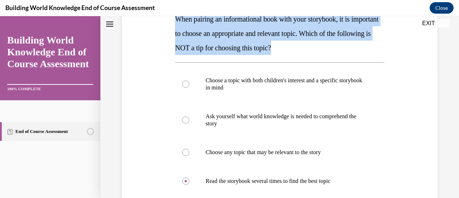
scroll to position [126, 0]
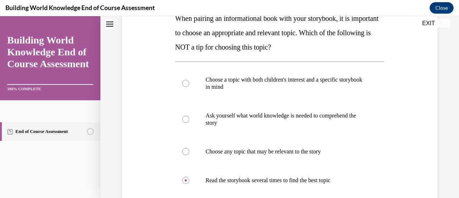
click at [438, 133] on div "Question 01/10 When pairing an informational book with your storybook, it is im…" at bounding box center [280, 134] width 359 height 442
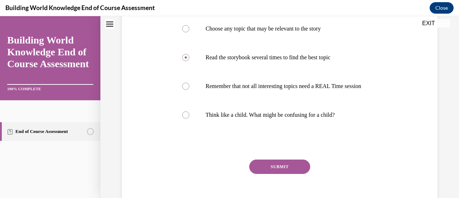
scroll to position [262, 0]
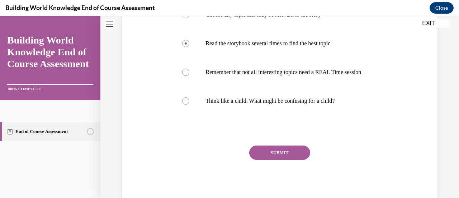
click at [285, 160] on button "SUBMIT" at bounding box center [279, 152] width 61 height 14
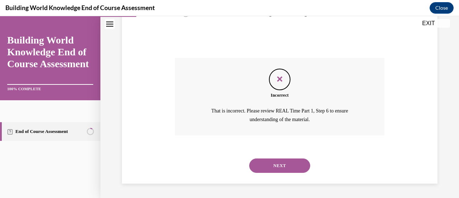
scroll to position [356, 0]
click at [289, 167] on button "NEXT" at bounding box center [279, 165] width 61 height 14
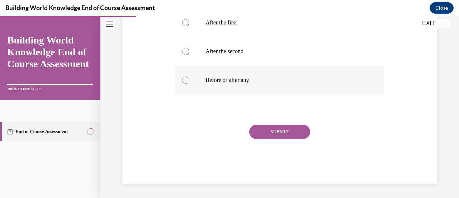
scroll to position [182, 0]
click at [215, 83] on p "Before or after any" at bounding box center [286, 79] width 161 height 7
click at [190, 83] on input "Before or after any" at bounding box center [185, 79] width 7 height 7
radio input "true"
click at [261, 131] on button "SUBMIT" at bounding box center [279, 132] width 61 height 14
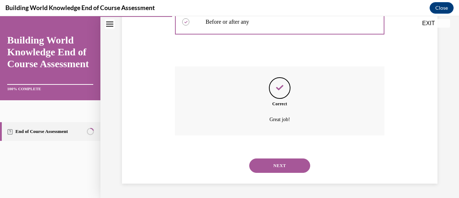
scroll to position [241, 0]
click at [284, 167] on button "NEXT" at bounding box center [279, 165] width 61 height 14
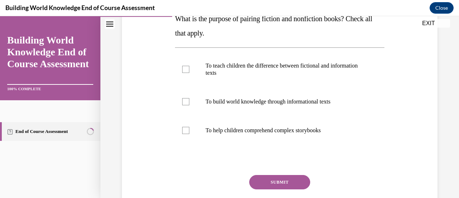
scroll to position [111, 0]
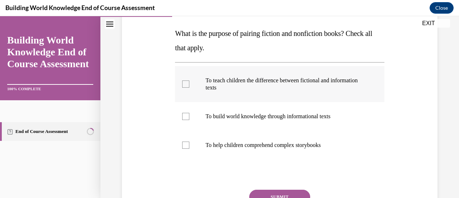
click at [183, 83] on div at bounding box center [185, 83] width 7 height 7
click at [183, 83] on input "To teach children the difference between fictional and information texts" at bounding box center [185, 83] width 7 height 7
checkbox input "true"
click at [185, 117] on div at bounding box center [185, 116] width 7 height 7
click at [185, 117] on input "To build world knowledge through informational texts" at bounding box center [185, 116] width 7 height 7
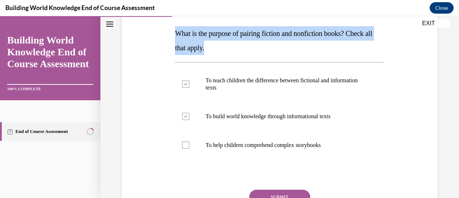
drag, startPoint x: 226, startPoint y: 51, endPoint x: 160, endPoint y: 24, distance: 70.4
click at [160, 24] on div "Question 03/10 What is the purpose of pairing fiction and nonfiction books? Che…" at bounding box center [279, 108] width 319 height 281
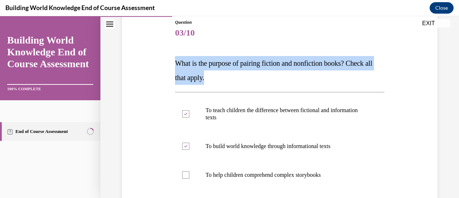
scroll to position [80, 0]
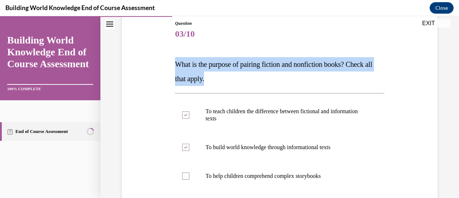
copy span "What is the purpose of pairing fiction and nonfiction books? Check all that app…"
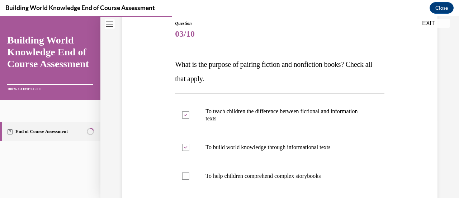
click at [437, 95] on div "Question 03/10 What is the purpose of pairing fiction and nonfiction books? Che…" at bounding box center [280, 126] width 359 height 335
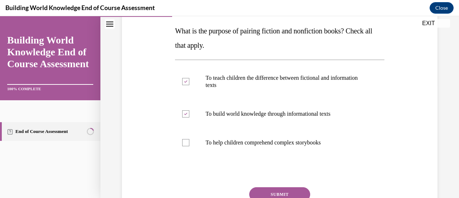
scroll to position [114, 0]
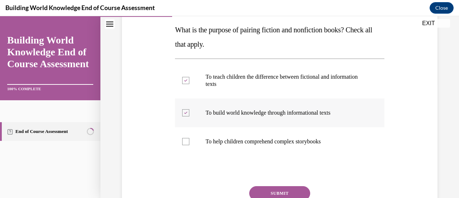
click at [187, 110] on div at bounding box center [185, 112] width 7 height 7
click at [187, 110] on input "To build world knowledge through informational texts" at bounding box center [185, 112] width 7 height 7
checkbox input "false"
click at [188, 77] on div at bounding box center [185, 80] width 7 height 7
click at [188, 77] on input "To teach children the difference between fictional and information texts" at bounding box center [185, 80] width 7 height 7
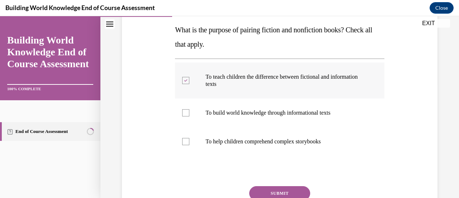
checkbox input "false"
click at [187, 111] on div at bounding box center [185, 112] width 7 height 7
click at [187, 111] on input "To build world knowledge through informational texts" at bounding box center [185, 112] width 7 height 7
checkbox input "true"
click at [188, 138] on div at bounding box center [185, 141] width 7 height 7
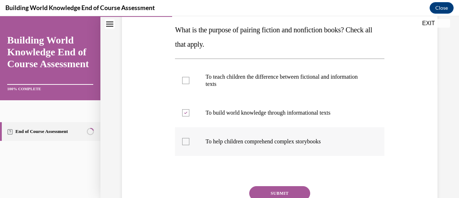
click at [188, 138] on input "To help children comprehend complex storybooks" at bounding box center [185, 141] width 7 height 7
checkbox input "true"
click at [272, 194] on button "SUBMIT" at bounding box center [279, 193] width 61 height 14
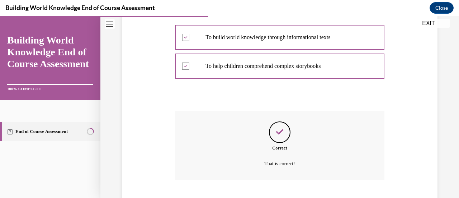
scroll to position [233, 0]
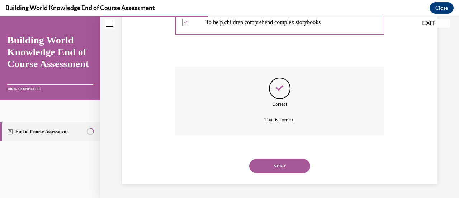
click at [271, 169] on button "NEXT" at bounding box center [279, 166] width 61 height 14
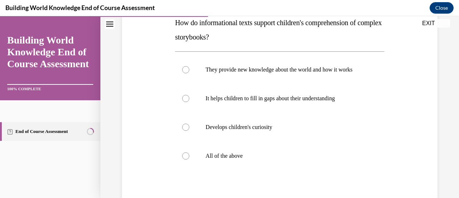
scroll to position [125, 0]
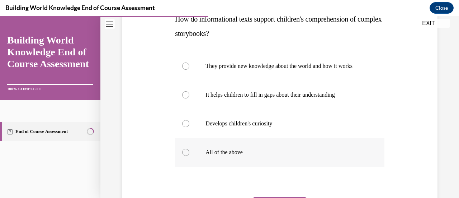
click at [180, 163] on label "All of the above" at bounding box center [279, 152] width 209 height 29
click at [182, 156] on input "All of the above" at bounding box center [185, 152] width 7 height 7
radio input "true"
click at [180, 163] on label "All of the above" at bounding box center [279, 152] width 209 height 29
click at [182, 156] on input "All of the above" at bounding box center [185, 152] width 7 height 7
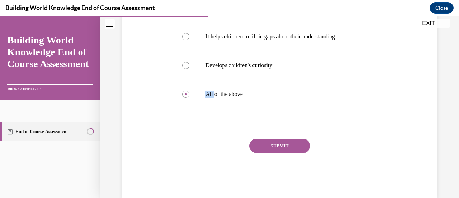
scroll to position [186, 0]
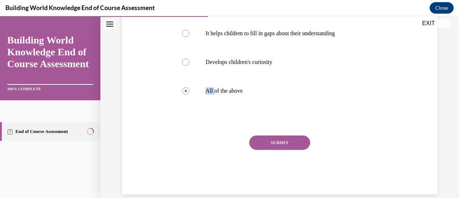
click at [296, 150] on button "SUBMIT" at bounding box center [279, 142] width 61 height 14
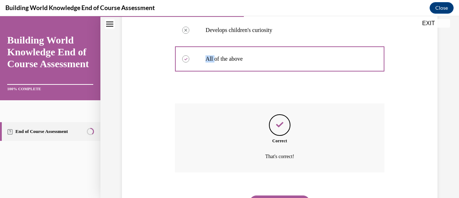
scroll to position [262, 0]
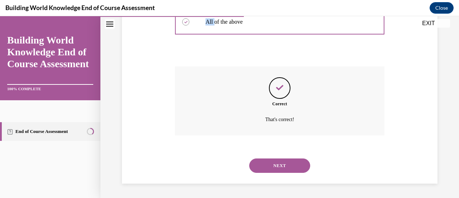
click at [283, 162] on button "NEXT" at bounding box center [279, 165] width 61 height 14
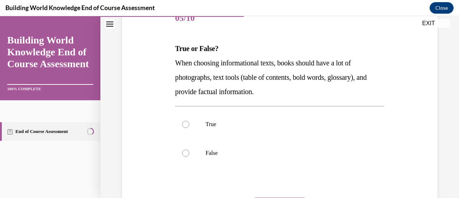
scroll to position [100, 0]
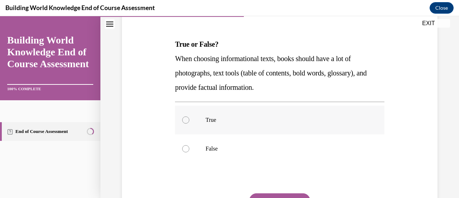
click at [191, 120] on label "True" at bounding box center [279, 120] width 209 height 29
click at [190, 120] on input "True" at bounding box center [185, 119] width 7 height 7
radio input "true"
click at [265, 195] on button "SUBMIT" at bounding box center [279, 200] width 61 height 14
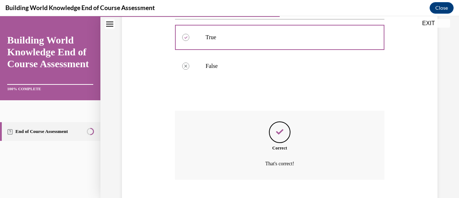
scroll to position [226, 0]
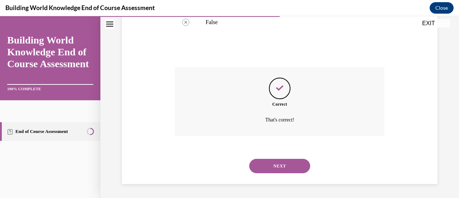
click at [291, 172] on button "NEXT" at bounding box center [279, 166] width 61 height 14
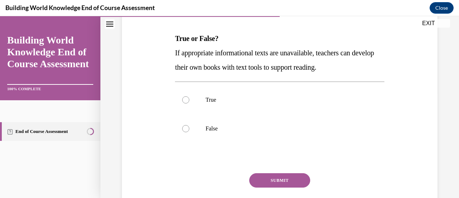
scroll to position [109, 0]
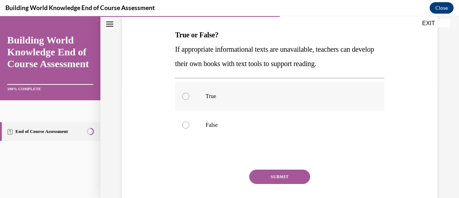
click at [181, 100] on label "True" at bounding box center [279, 96] width 209 height 29
click at [182, 100] on input "True" at bounding box center [185, 96] width 7 height 7
radio input "true"
click at [276, 176] on button "SUBMIT" at bounding box center [279, 176] width 61 height 14
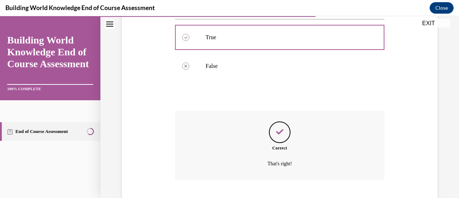
scroll to position [212, 0]
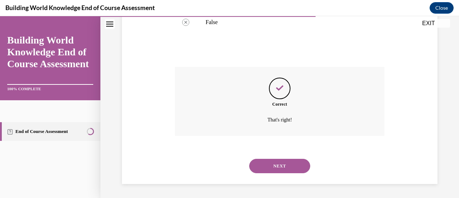
click at [276, 164] on button "NEXT" at bounding box center [279, 166] width 61 height 14
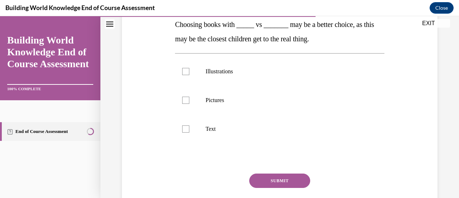
scroll to position [123, 0]
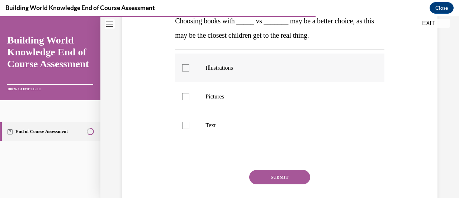
click at [185, 66] on div at bounding box center [185, 67] width 7 height 7
click at [185, 66] on input "Illustrations" at bounding box center [185, 67] width 7 height 7
checkbox input "true"
click at [187, 90] on label "Pictures" at bounding box center [279, 96] width 209 height 29
click at [187, 93] on input "Pictures" at bounding box center [185, 96] width 7 height 7
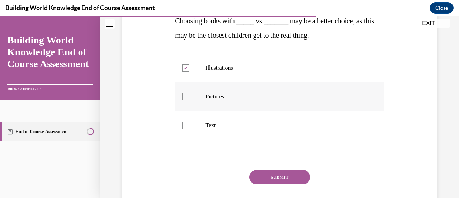
checkbox input "true"
click at [288, 173] on button "SUBMIT" at bounding box center [279, 177] width 61 height 14
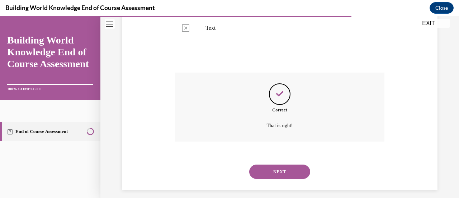
scroll to position [226, 0]
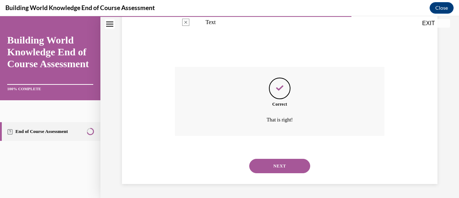
click at [295, 169] on button "NEXT" at bounding box center [279, 166] width 61 height 14
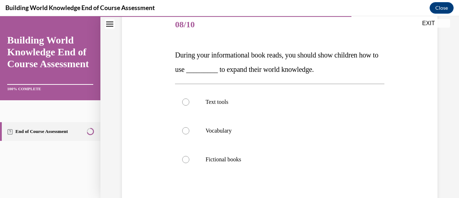
scroll to position [90, 0]
click at [190, 100] on label "Text tools" at bounding box center [279, 101] width 209 height 29
click at [190, 100] on input "Text tools" at bounding box center [185, 101] width 7 height 7
radio input "true"
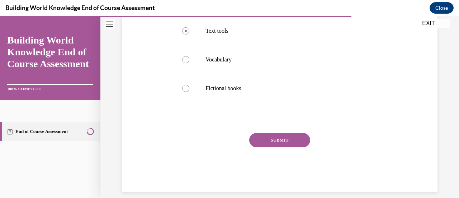
click at [274, 143] on button "SUBMIT" at bounding box center [279, 140] width 61 height 14
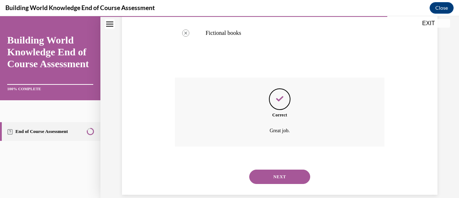
scroll to position [226, 0]
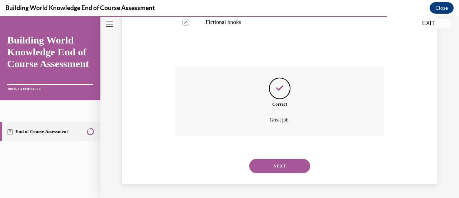
click at [281, 174] on div "NEXT" at bounding box center [279, 165] width 209 height 29
click at [286, 169] on button "NEXT" at bounding box center [279, 166] width 61 height 14
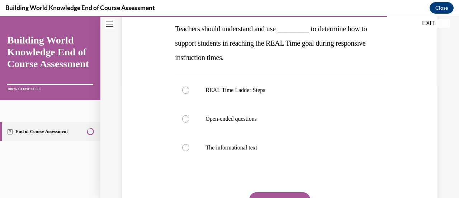
scroll to position [116, 0]
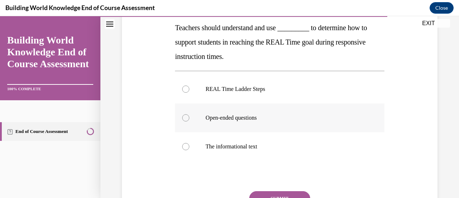
click at [191, 122] on label "Open-ended questions" at bounding box center [279, 117] width 209 height 29
click at [190, 121] on input "Open-ended questions" at bounding box center [185, 117] width 7 height 7
radio input "true"
click at [276, 192] on button "SUBMIT" at bounding box center [279, 198] width 61 height 14
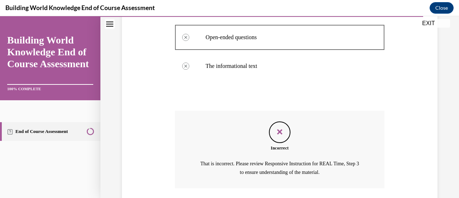
scroll to position [249, 0]
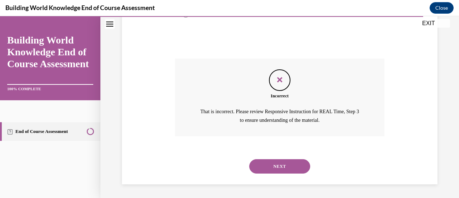
click at [302, 167] on button "NEXT" at bounding box center [279, 166] width 61 height 14
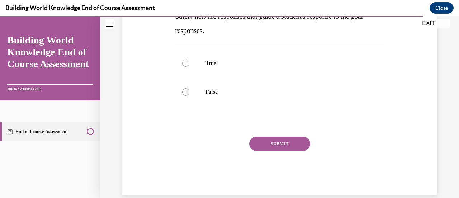
scroll to position [142, 0]
click at [178, 62] on label "True" at bounding box center [279, 63] width 209 height 29
click at [182, 62] on input "True" at bounding box center [185, 63] width 7 height 7
radio input "true"
click at [293, 144] on button "SUBMIT" at bounding box center [279, 144] width 61 height 14
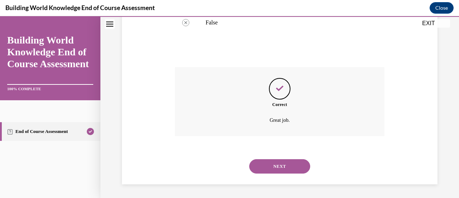
scroll to position [212, 0]
click at [288, 165] on button "NEXT" at bounding box center [279, 166] width 61 height 14
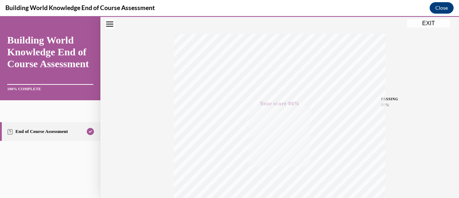
scroll to position [82, 0]
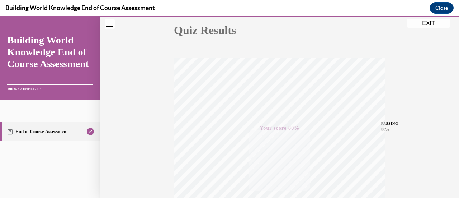
click at [424, 24] on button "EXIT" at bounding box center [428, 23] width 43 height 9
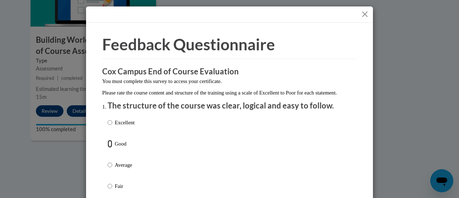
click at [108, 148] on input "Good" at bounding box center [110, 144] width 5 height 8
radio input "true"
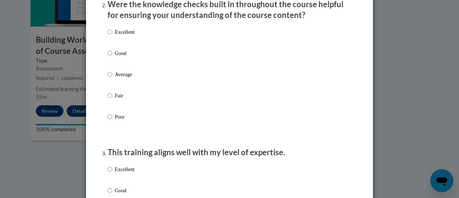
scroll to position [234, 0]
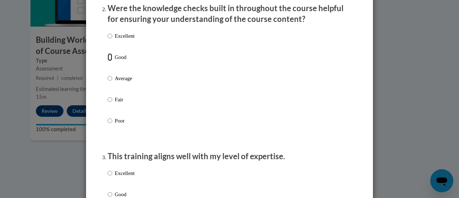
click at [109, 61] on input "Good" at bounding box center [110, 57] width 5 height 8
radio input "true"
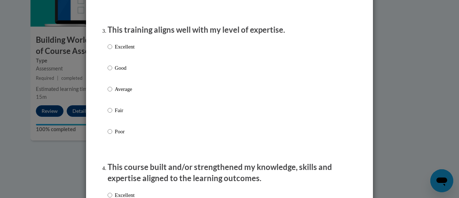
scroll to position [382, 0]
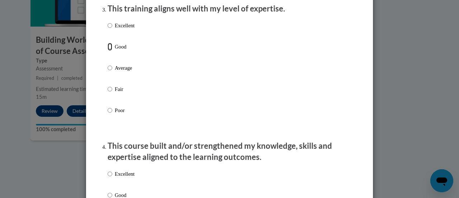
click at [108, 51] on input "Good" at bounding box center [110, 47] width 5 height 8
radio input "true"
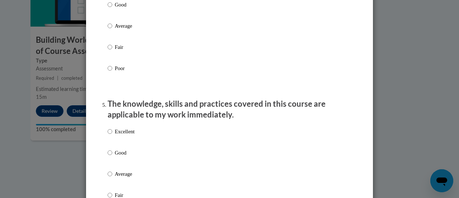
scroll to position [566, 0]
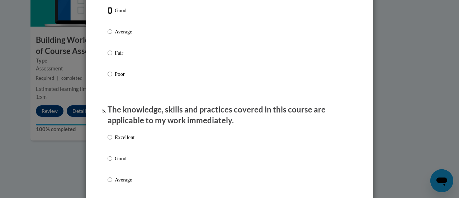
click at [108, 14] on input "Good" at bounding box center [110, 10] width 5 height 8
radio input "true"
click at [108, 161] on input "Good" at bounding box center [110, 158] width 5 height 8
radio input "true"
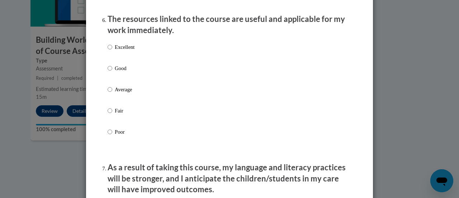
scroll to position [814, 0]
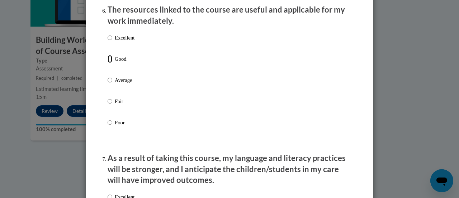
click at [109, 63] on input "Good" at bounding box center [110, 59] width 5 height 8
radio input "true"
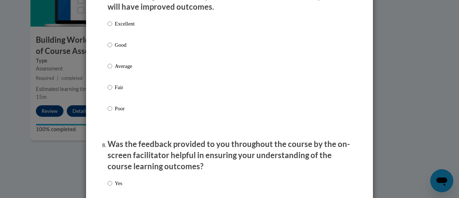
scroll to position [989, 0]
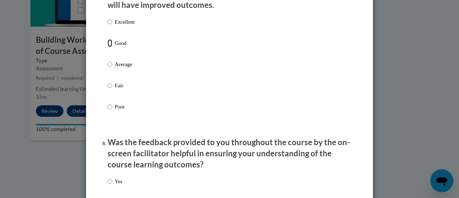
click at [108, 47] on input "Good" at bounding box center [110, 43] width 5 height 8
radio input "true"
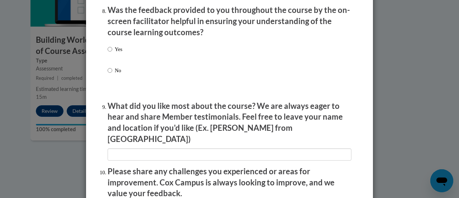
scroll to position [1125, 0]
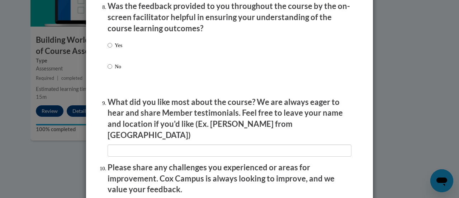
click at [109, 51] on label "Yes" at bounding box center [115, 50] width 15 height 19
click at [109, 49] on input "Yes" at bounding box center [110, 45] width 5 height 8
radio input "true"
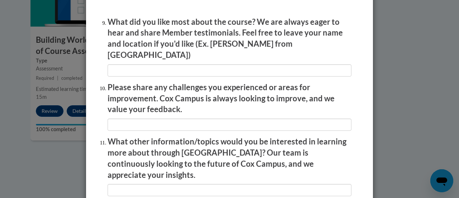
scroll to position [1201, 0]
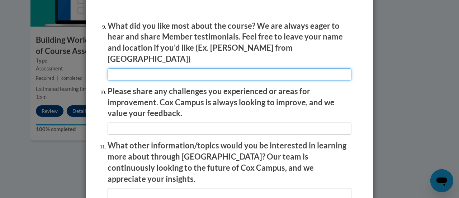
click at [158, 73] on input "textbox" at bounding box center [230, 74] width 244 height 12
type input "the little quizzes"
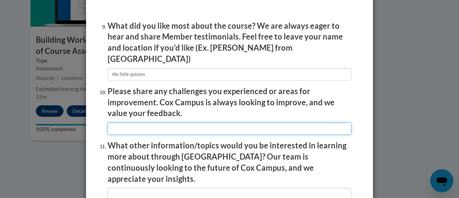
click at [132, 125] on input "textbox" at bounding box center [230, 128] width 244 height 12
type input "n/a"
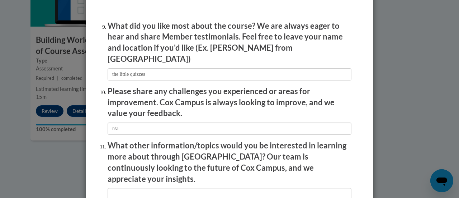
scroll to position [1295, 0]
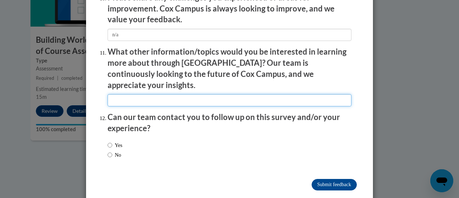
click at [132, 94] on input "textbox" at bounding box center [230, 100] width 244 height 12
type input "n/a"
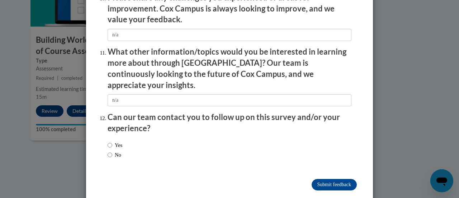
click at [110, 151] on label "No" at bounding box center [115, 155] width 14 height 8
click at [110, 151] on input "No" at bounding box center [110, 155] width 5 height 8
radio input "true"
click at [346, 179] on input "Submit feedback" at bounding box center [334, 184] width 45 height 11
